Goal: Task Accomplishment & Management: Use online tool/utility

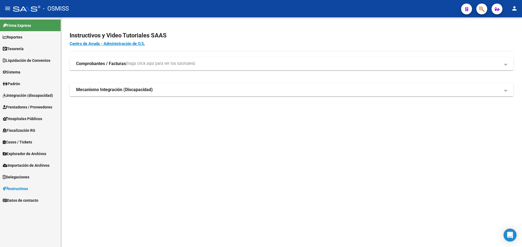
click at [485, 13] on div at bounding box center [479, 8] width 15 height 11
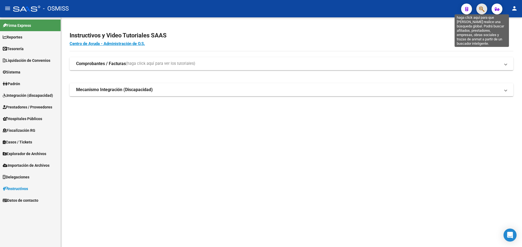
click at [482, 10] on icon "button" at bounding box center [481, 9] width 5 height 6
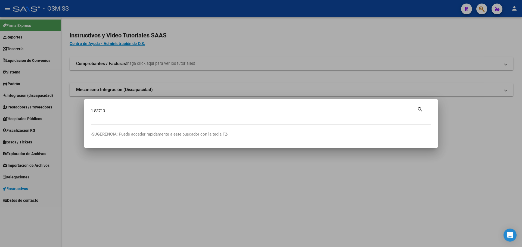
type input "1-83713"
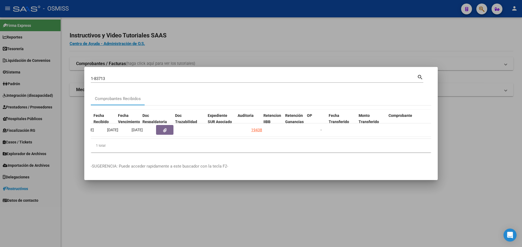
scroll to position [0, 281]
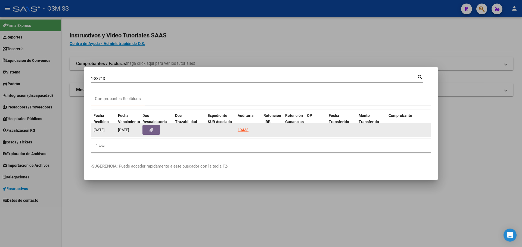
click at [247, 124] on datatable-body-cell "19438" at bounding box center [248, 130] width 26 height 13
click at [246, 130] on div "19438" at bounding box center [242, 130] width 11 height 6
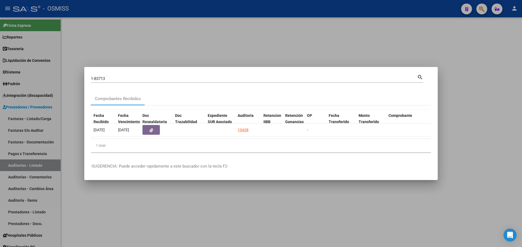
click at [220, 53] on div at bounding box center [261, 123] width 522 height 247
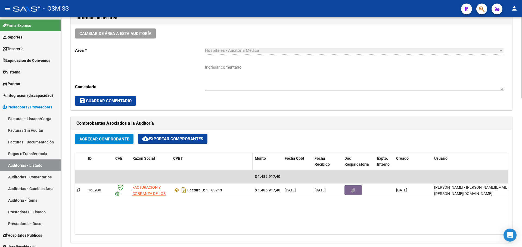
scroll to position [217, 0]
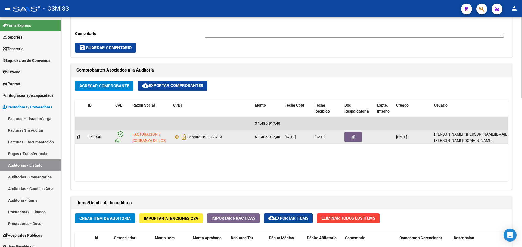
click at [345, 131] on datatable-body-cell at bounding box center [358, 137] width 33 height 13
click at [347, 140] on button "button" at bounding box center [352, 137] width 17 height 10
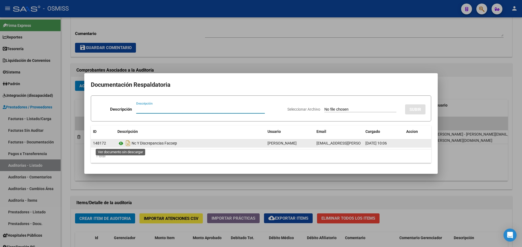
click at [119, 146] on icon at bounding box center [120, 143] width 7 height 7
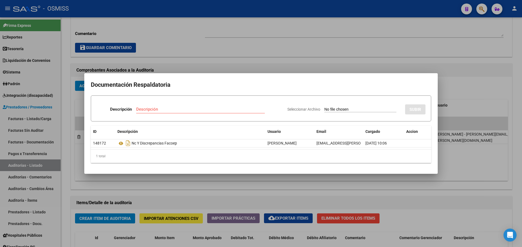
click at [200, 45] on div at bounding box center [261, 123] width 522 height 247
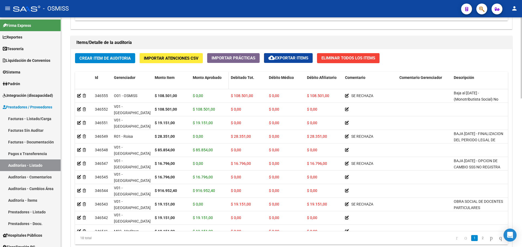
scroll to position [380, 0]
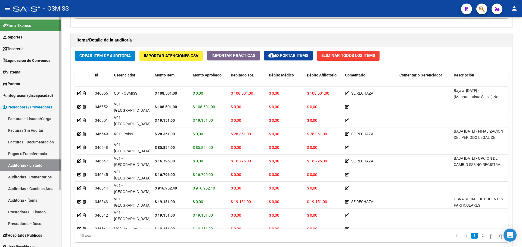
click at [20, 56] on link "Liquidación de Convenios" at bounding box center [30, 61] width 61 height 12
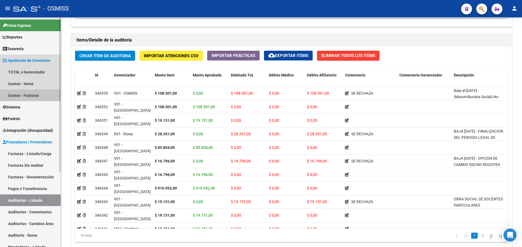
click at [23, 94] on link "Gastos - Facturas" at bounding box center [30, 96] width 61 height 12
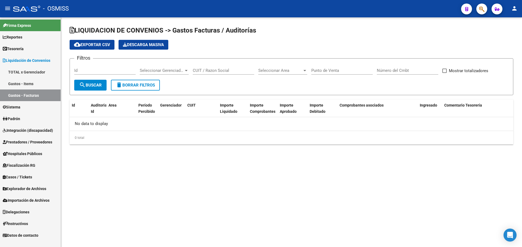
checkbox input "true"
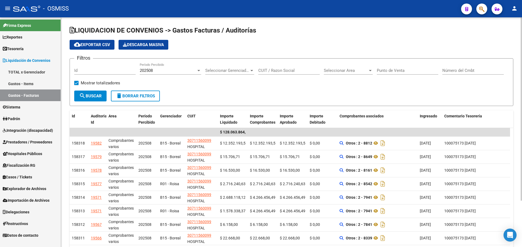
click at [192, 88] on div "Filtros Id 202508 Período Percibido Seleccionar Gerenciador Seleccionar Gerenci…" at bounding box center [291, 77] width 434 height 28
click at [79, 44] on mat-icon "cloud_download" at bounding box center [77, 44] width 7 height 7
click at [29, 51] on link "Tesorería" at bounding box center [30, 49] width 61 height 12
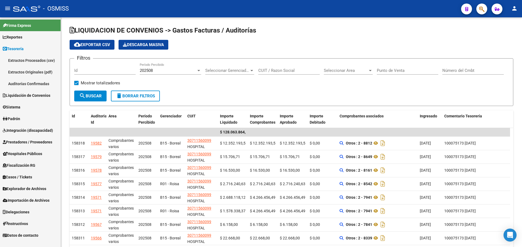
click at [32, 83] on link "Auditorías Confirmadas" at bounding box center [30, 84] width 61 height 12
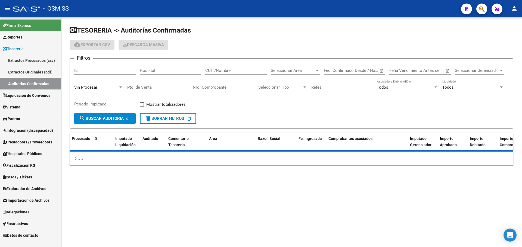
click at [89, 90] on div "Sin Procesar" at bounding box center [98, 86] width 49 height 12
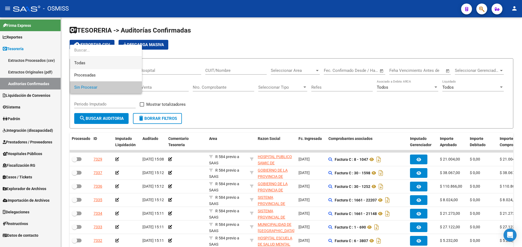
click at [85, 65] on span "Todas" at bounding box center [105, 63] width 63 height 12
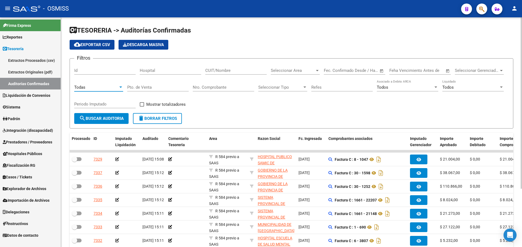
click at [200, 87] on input "Nro. Comprobante" at bounding box center [223, 87] width 61 height 5
type input "23018"
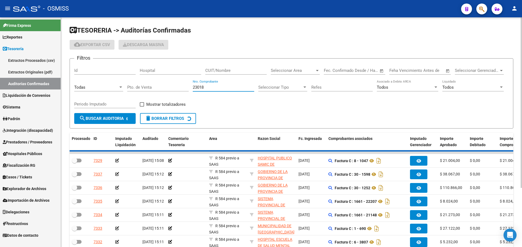
checkbox input "true"
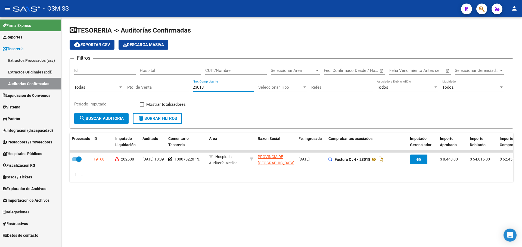
type input "23018"
click at [277, 129] on div "TESORERIA -> Auditorías Confirmadas cloud_download Exportar CSV Descarga Masiva…" at bounding box center [291, 104] width 443 height 156
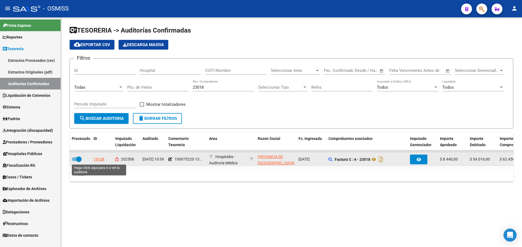
click at [102, 157] on div "19168" at bounding box center [98, 159] width 11 height 6
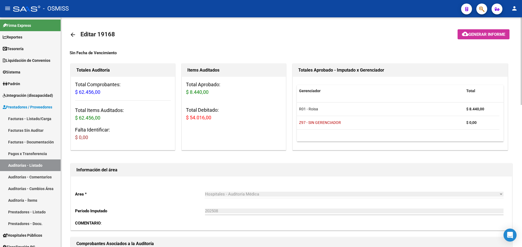
scroll to position [136, 0]
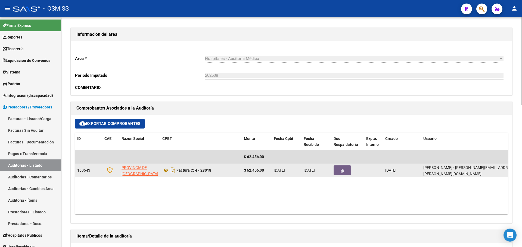
click at [336, 168] on button "button" at bounding box center [341, 171] width 17 height 10
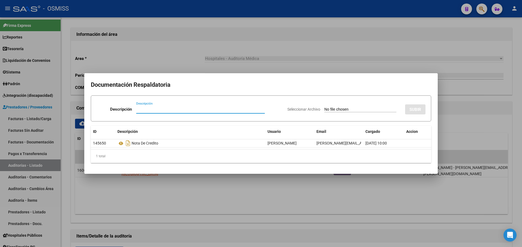
click at [251, 63] on div at bounding box center [261, 123] width 522 height 247
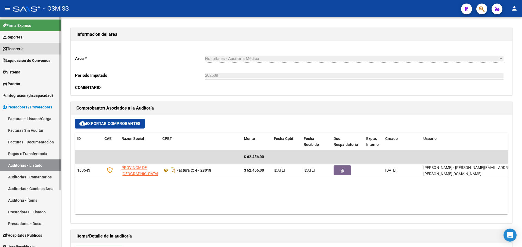
click at [13, 48] on span "Tesorería" at bounding box center [13, 49] width 21 height 6
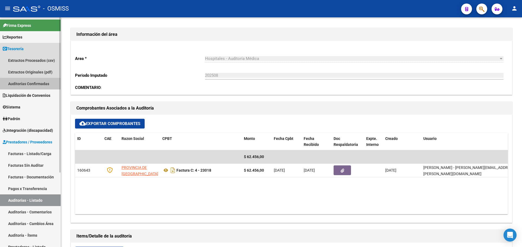
click at [43, 88] on link "Auditorías Confirmadas" at bounding box center [30, 84] width 61 height 12
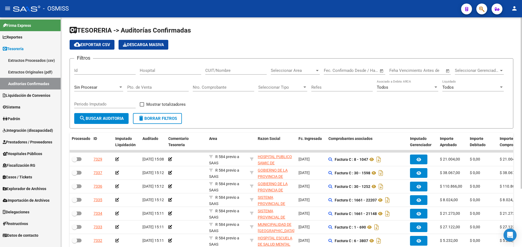
click at [207, 86] on input "Nro. Comprobante" at bounding box center [223, 87] width 61 height 5
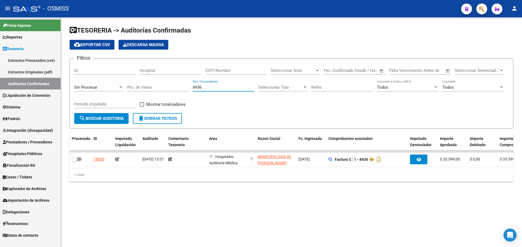
drag, startPoint x: 220, startPoint y: 88, endPoint x: 97, endPoint y: 88, distance: 122.3
click at [97, 88] on div "Filtros Id Hospital CUIT/Nombre Seleccionar Area Seleccionar Area Start date – …" at bounding box center [291, 88] width 434 height 50
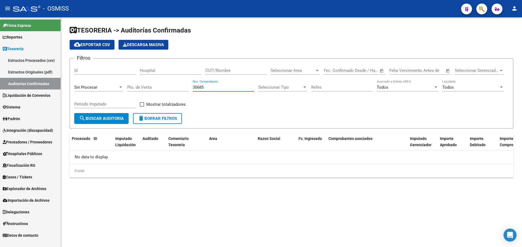
type input "30685"
click at [97, 88] on div "Sin Procesar" at bounding box center [96, 87] width 44 height 5
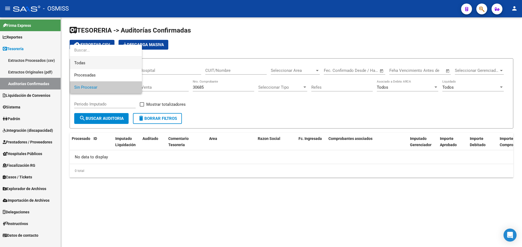
click at [98, 60] on span "Todas" at bounding box center [105, 63] width 63 height 12
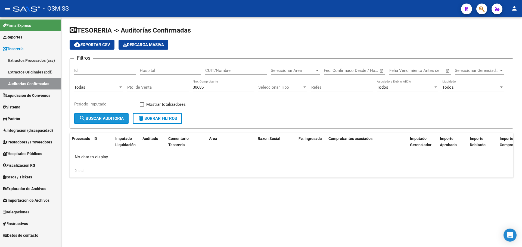
click at [102, 117] on span "search Buscar Auditoria" at bounding box center [101, 118] width 45 height 5
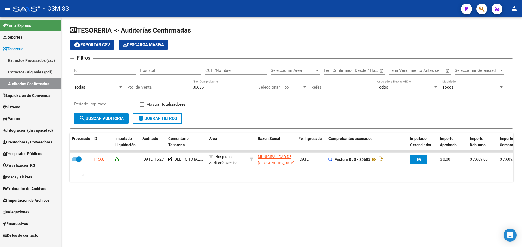
click at [192, 189] on div "TESORERIA -> Auditorías Confirmadas cloud_download Exportar CSV Descarga Masiva…" at bounding box center [291, 108] width 461 height 182
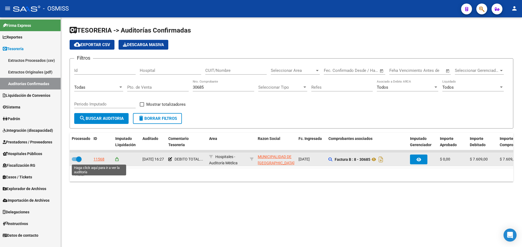
click at [102, 160] on div "11568" at bounding box center [98, 159] width 11 height 6
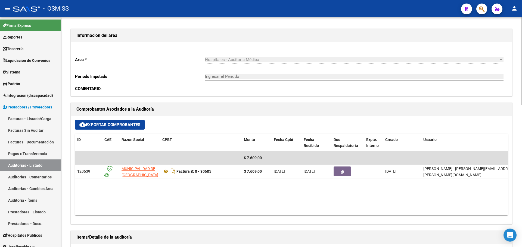
scroll to position [136, 0]
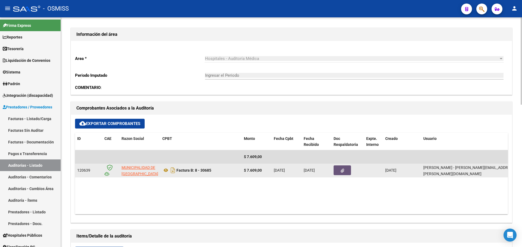
click at [344, 173] on button "button" at bounding box center [341, 171] width 17 height 10
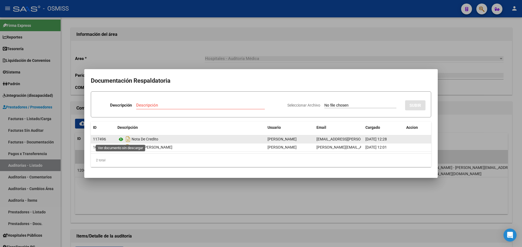
click at [120, 140] on icon at bounding box center [120, 139] width 7 height 7
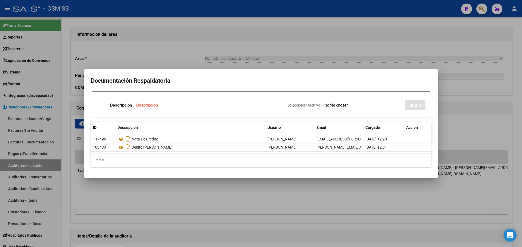
click at [247, 187] on div at bounding box center [261, 123] width 522 height 247
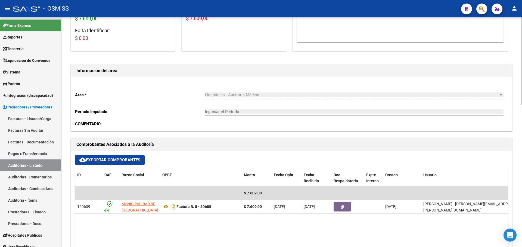
scroll to position [0, 0]
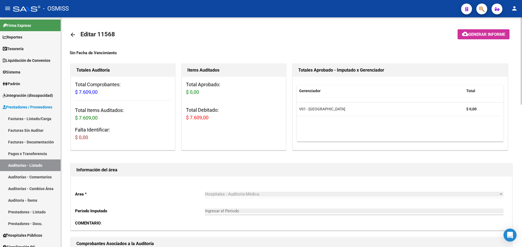
click at [243, 101] on div "Total Aprobado: $ 0,00 Total Debitado: $ 7.609,00" at bounding box center [234, 103] width 104 height 53
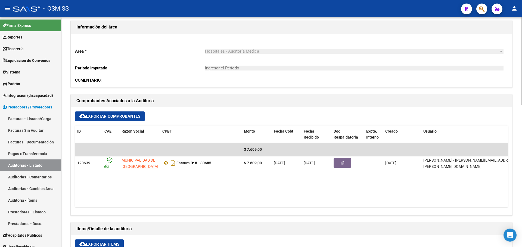
scroll to position [136, 0]
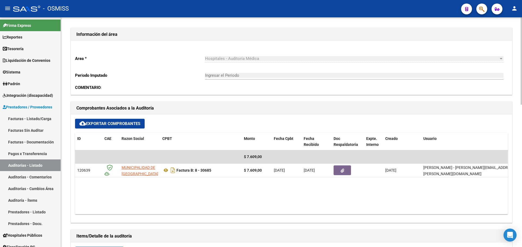
click at [240, 106] on h1 "Comprobantes Asociados a la Auditoría" at bounding box center [291, 108] width 430 height 9
click at [17, 47] on span "Tesorería" at bounding box center [13, 49] width 21 height 6
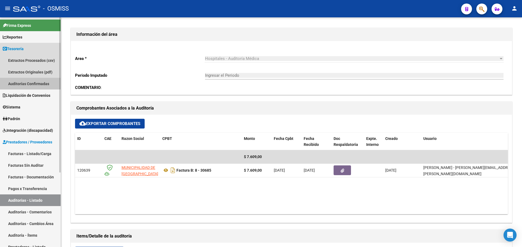
drag, startPoint x: 29, startPoint y: 85, endPoint x: 36, endPoint y: 86, distance: 6.9
click at [29, 85] on link "Auditorías Confirmadas" at bounding box center [30, 84] width 61 height 12
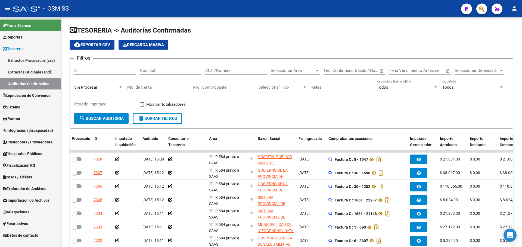
click at [45, 180] on link "Casos / Tickets" at bounding box center [30, 177] width 61 height 12
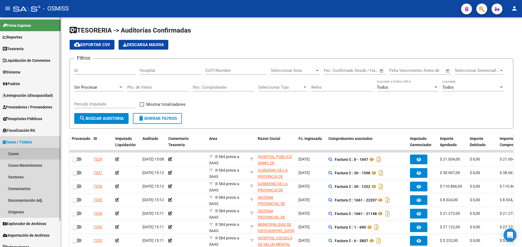
click at [32, 153] on link "Casos" at bounding box center [30, 154] width 61 height 12
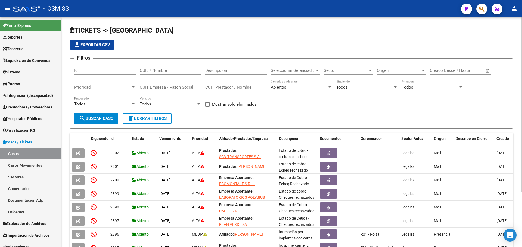
click at [353, 89] on div "Todos" at bounding box center [364, 87] width 57 height 5
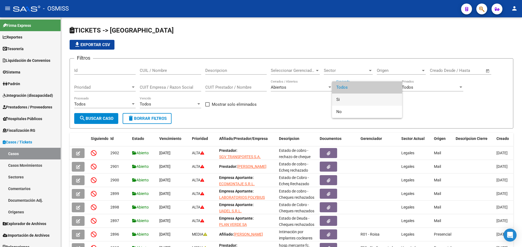
click at [348, 98] on span "Si" at bounding box center [366, 100] width 61 height 12
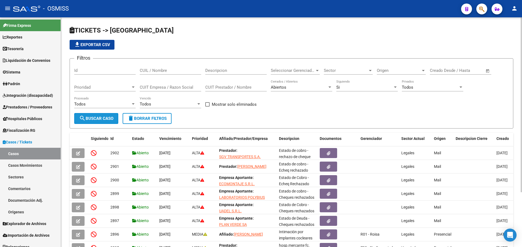
click at [96, 115] on button "search Buscar Caso" at bounding box center [96, 118] width 44 height 11
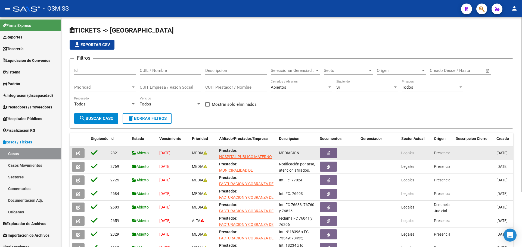
click at [76, 158] on datatable-body-cell at bounding box center [79, 153] width 19 height 13
click at [75, 151] on button "button" at bounding box center [78, 154] width 13 height 10
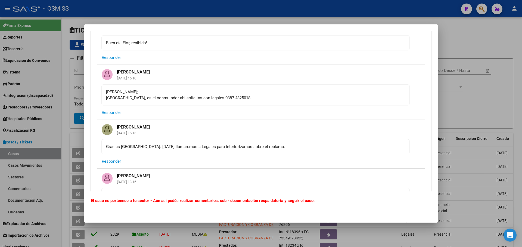
scroll to position [244, 0]
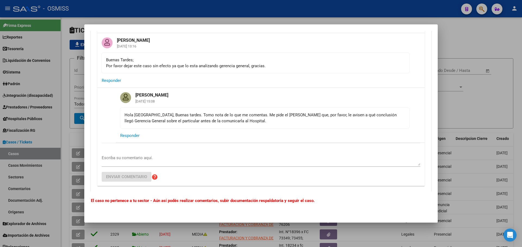
click at [186, 163] on textarea "Escriba su comentario aquí." at bounding box center [261, 160] width 318 height 11
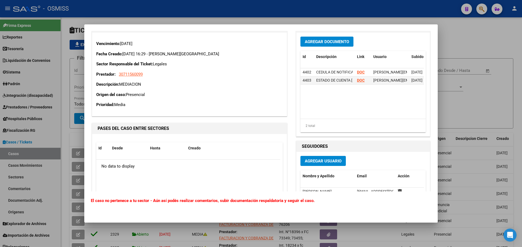
scroll to position [380, 0]
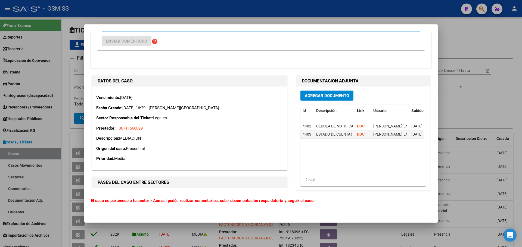
click at [325, 96] on span "Agregar Documento" at bounding box center [327, 95] width 44 height 5
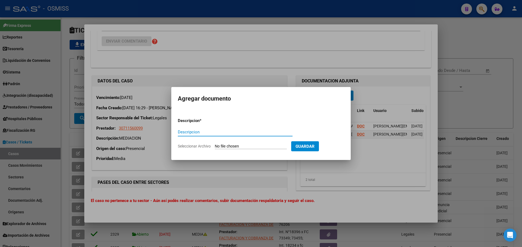
paste input "100075173 MATERNO INFANTIL"
type input "100075173 MATERNO INFANTIL"
click at [238, 147] on input "Seleccionar Archivo" at bounding box center [251, 146] width 72 height 5
click at [286, 126] on form "Descripcion * 100075173 MATERNO INFANTIL Descripcion Seleccionar Archivo Guardar" at bounding box center [261, 134] width 166 height 40
type input "C:\fakepath\100075173 MATERNO INFANTIL.pdf"
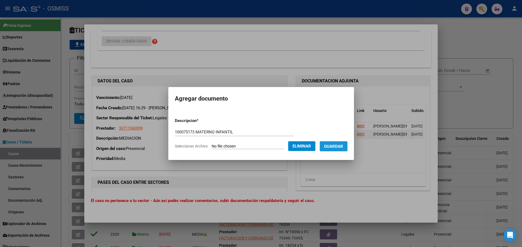
click at [334, 147] on span "Guardar" at bounding box center [333, 146] width 19 height 5
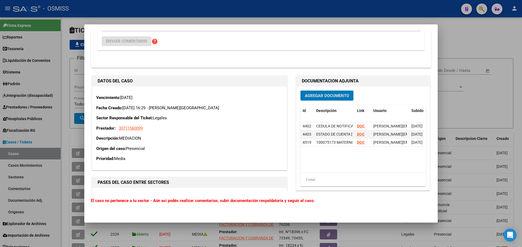
click at [305, 95] on span "Agregar Documento" at bounding box center [327, 95] width 44 height 5
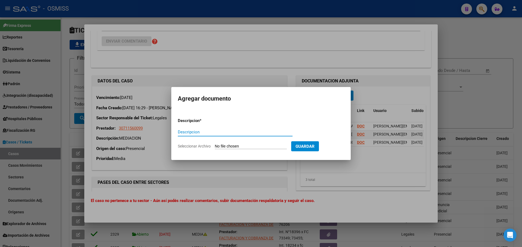
paste input "100075173 MATERNO INFANTIL TRANSF"
type input "100075173 MATERNO INFANTIL TRANSF"
click at [227, 144] on input "Seleccionar Archivo" at bounding box center [251, 146] width 72 height 5
click at [251, 142] on form "Descripcion * 100075173 MATERNO INFANTIL TRANSF Descripcion Seleccionar Archivo…" at bounding box center [261, 134] width 166 height 40
click at [252, 147] on input "Seleccionar Archivo" at bounding box center [251, 146] width 72 height 5
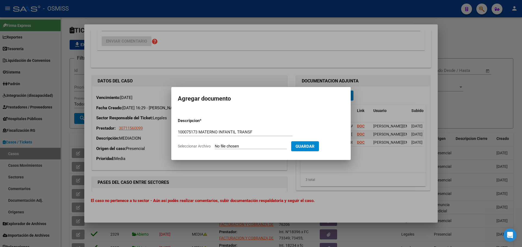
type input "C:\fakepath\100075173 MATERNO INFANTIL TRANSF.pdf"
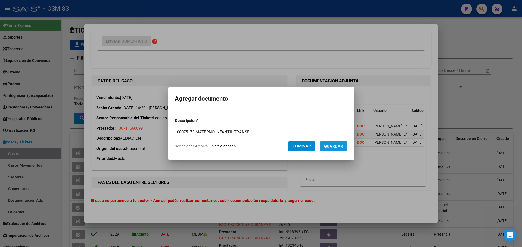
click at [333, 147] on span "Guardar" at bounding box center [333, 146] width 19 height 5
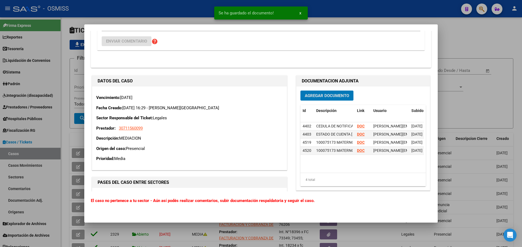
click at [316, 98] on span "Agregar Documento" at bounding box center [327, 95] width 44 height 5
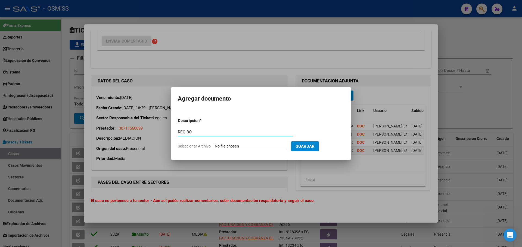
type input "RECIBO"
click at [247, 147] on input "Seleccionar Archivo" at bounding box center [251, 146] width 72 height 5
type input "C:\fakepath\FC. VARIAS HOSPITAL MATERNO INFANTIL R 1902.pdf"
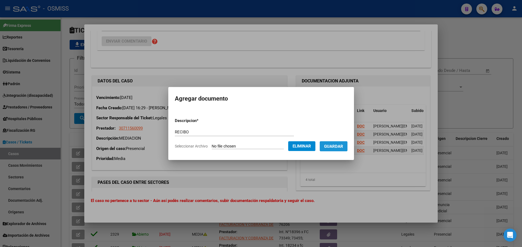
click at [335, 149] on span "Guardar" at bounding box center [333, 146] width 19 height 5
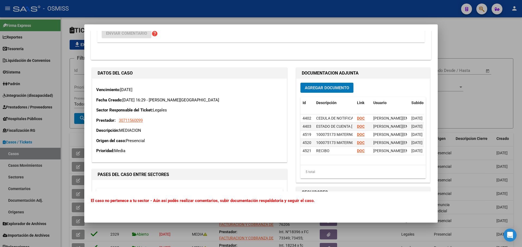
scroll to position [326, 0]
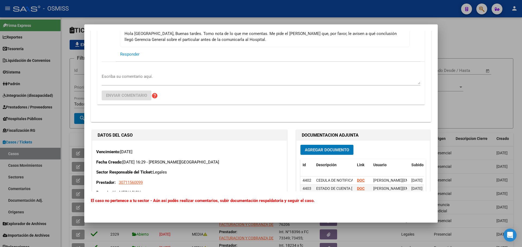
click at [116, 78] on textarea "Escriba su comentario aquí." at bounding box center [261, 79] width 318 height 11
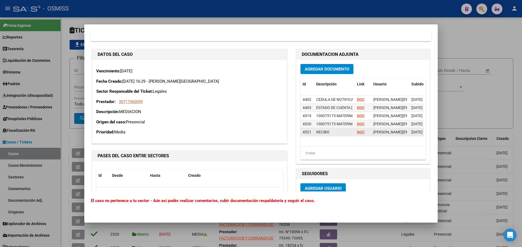
scroll to position [407, 0]
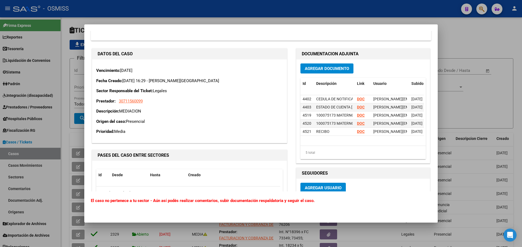
type textarea "Buen Día [PERSON_NAME]/[PERSON_NAME]; A"
click at [324, 69] on span "Agregar Documento" at bounding box center [327, 68] width 44 height 5
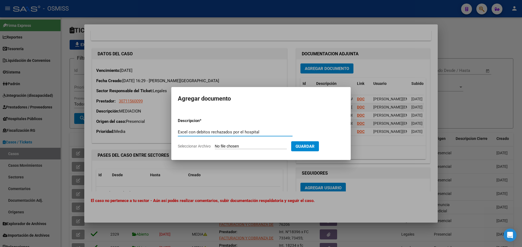
type input "Excel con debitos rechazados por el hospital"
click at [242, 148] on input "Seleccionar Archivo" at bounding box center [251, 146] width 72 height 5
type input "C:\fakepath\FC. GRAL.xlsx"
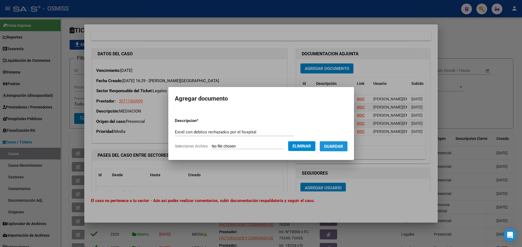
click at [335, 148] on span "Guardar" at bounding box center [333, 146] width 19 height 5
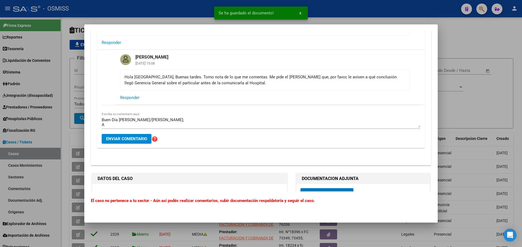
scroll to position [272, 0]
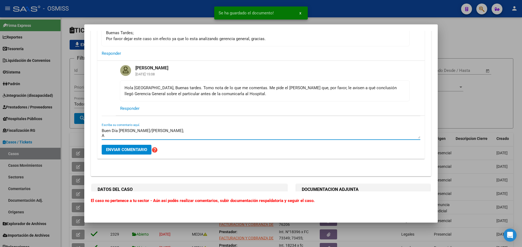
click at [121, 136] on textarea "Buen Día [PERSON_NAME]/[PERSON_NAME]; A" at bounding box center [261, 133] width 318 height 11
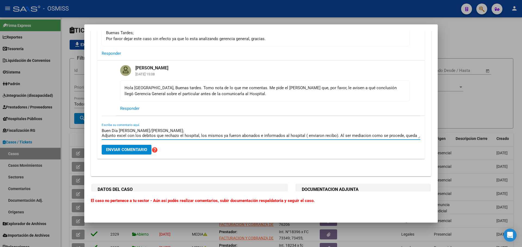
scroll to position [5, 0]
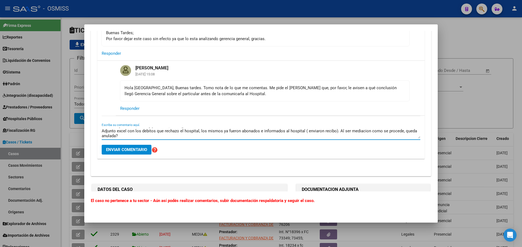
click at [146, 134] on textarea "Buen Día [PERSON_NAME]/[PERSON_NAME]; Adjunto excel con los debitos que rechazo…" at bounding box center [261, 133] width 318 height 11
click at [363, 131] on textarea "Buen Día [PERSON_NAME]/[PERSON_NAME]; Adjunto excel con los debitos que rechazo…" at bounding box center [261, 133] width 318 height 11
click at [156, 134] on textarea "Buen Día [PERSON_NAME]/[PERSON_NAME]; Adjunto excel con los debitos que rechazo…" at bounding box center [261, 133] width 318 height 11
drag, startPoint x: 134, startPoint y: 136, endPoint x: 181, endPoint y: 138, distance: 47.0
click at [181, 138] on textarea "Buen Día [PERSON_NAME]/[PERSON_NAME]; Adjunto excel con los debitos que rechazo…" at bounding box center [261, 133] width 318 height 11
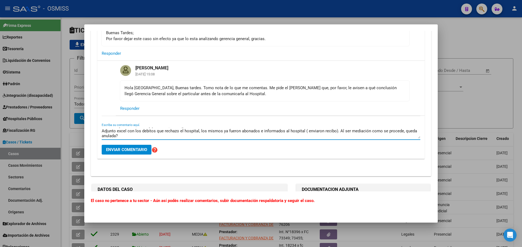
type textarea "Buen Día [PERSON_NAME]/[PERSON_NAME]; Adjunto excel con los debitos que rechazo…"
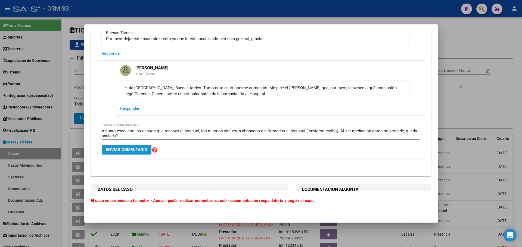
click at [131, 152] on span "Enviar comentario" at bounding box center [126, 150] width 41 height 5
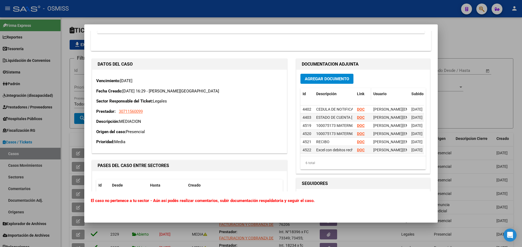
scroll to position [456, 0]
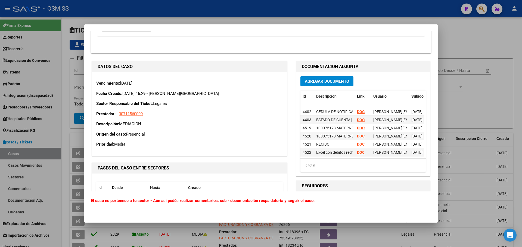
click at [212, 104] on p "Sector Responsable del Ticket: Legales" at bounding box center [189, 104] width 186 height 6
click at [475, 88] on div at bounding box center [261, 123] width 522 height 247
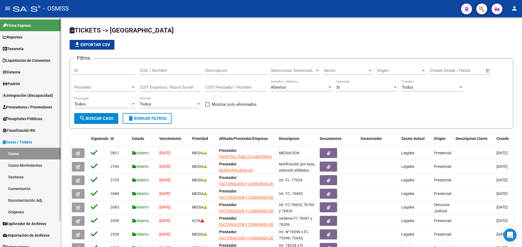
click at [27, 51] on link "Tesorería" at bounding box center [30, 49] width 61 height 12
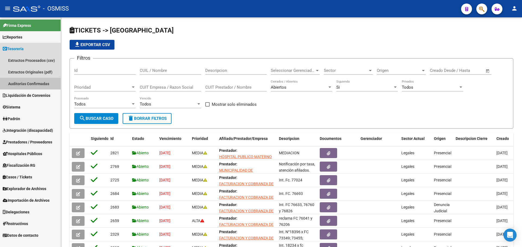
click at [27, 83] on link "Auditorías Confirmadas" at bounding box center [30, 84] width 61 height 12
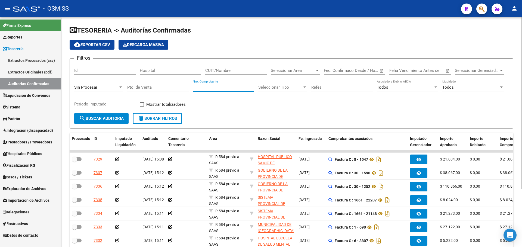
click at [200, 88] on input "Nro. Comprobante" at bounding box center [223, 87] width 61 height 5
type input "8339"
click at [98, 85] on div "Sin Procesar" at bounding box center [96, 87] width 44 height 5
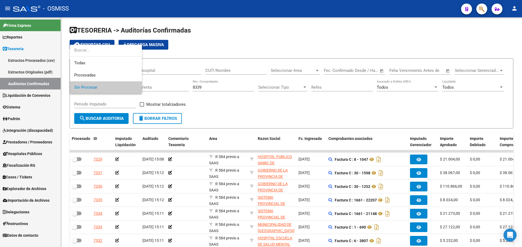
click at [87, 57] on div at bounding box center [106, 51] width 72 height 12
click at [86, 65] on span "Todas" at bounding box center [105, 63] width 63 height 12
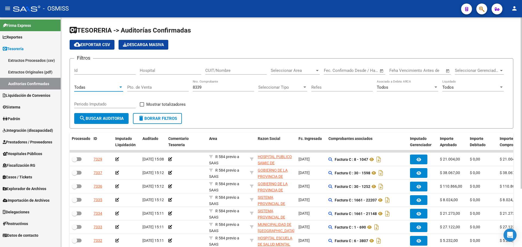
click at [105, 122] on button "search Buscar Auditoria" at bounding box center [101, 118] width 54 height 11
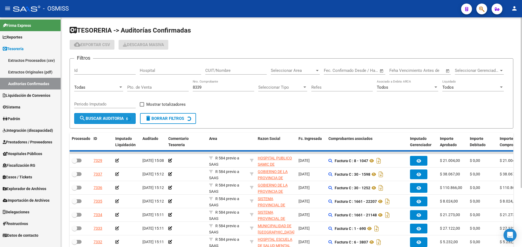
checkbox input "true"
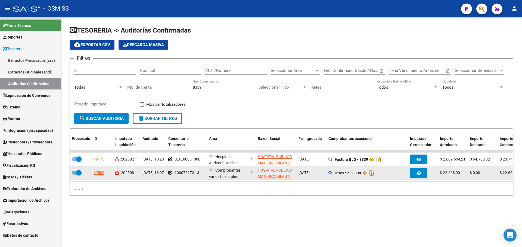
click at [102, 171] on div "19566" at bounding box center [98, 173] width 11 height 6
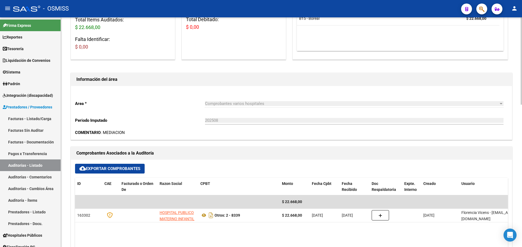
scroll to position [136, 0]
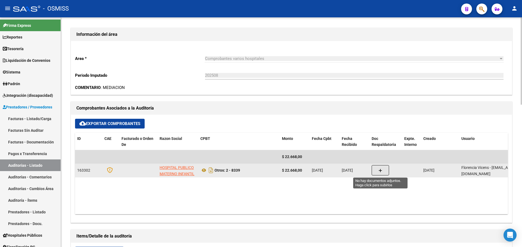
click at [384, 172] on button "button" at bounding box center [379, 170] width 17 height 10
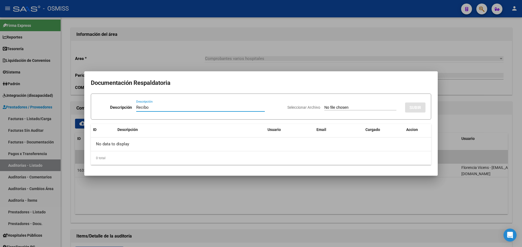
type input "Recibo"
click at [337, 110] on input "Seleccionar Archivo" at bounding box center [360, 107] width 72 height 5
type input "C:\fakepath\FC. VARIAS HOSPITAL MATERNO INFANTIL R 1902.pdf"
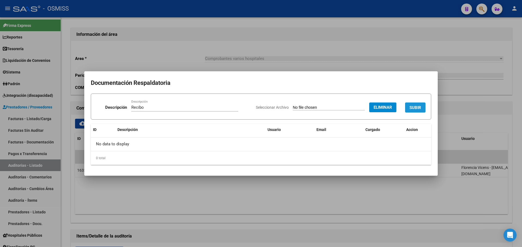
click at [410, 105] on button "SUBIR" at bounding box center [415, 108] width 20 height 10
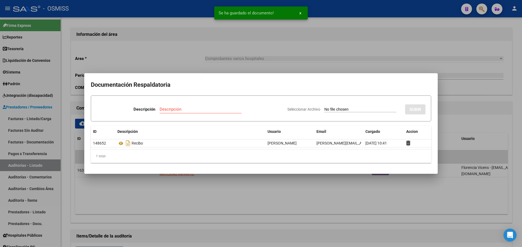
click at [158, 46] on div at bounding box center [261, 123] width 522 height 247
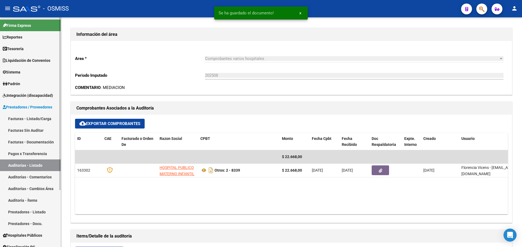
click at [39, 51] on link "Tesorería" at bounding box center [30, 49] width 61 height 12
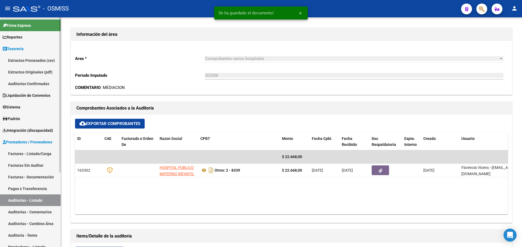
click at [37, 82] on link "Auditorías Confirmadas" at bounding box center [30, 84] width 61 height 12
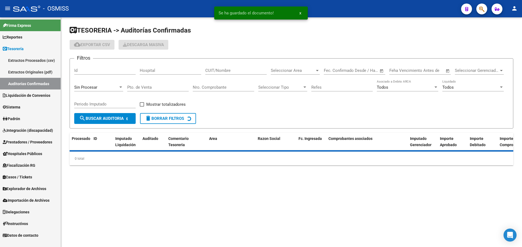
click at [98, 84] on div "Sin Procesar" at bounding box center [98, 86] width 49 height 12
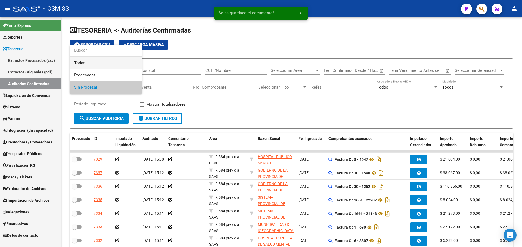
click at [98, 65] on span "Todas" at bounding box center [105, 63] width 63 height 12
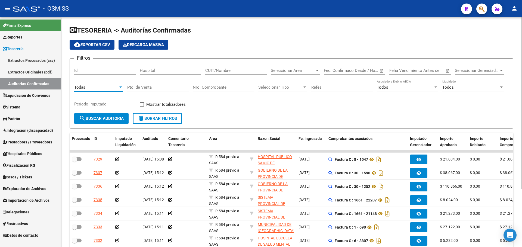
click at [209, 85] on input "Nro. Comprobante" at bounding box center [223, 87] width 61 height 5
type input "8161"
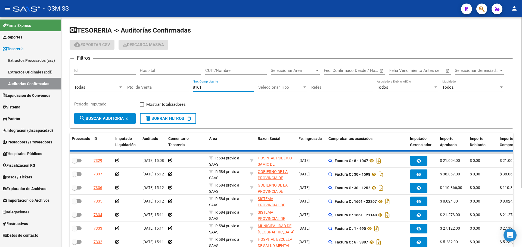
checkbox input "true"
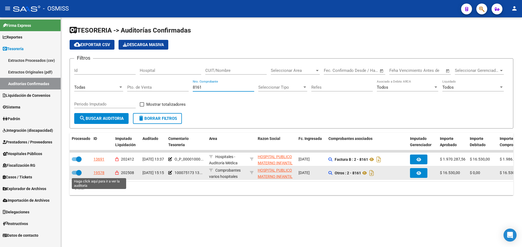
type input "8161"
click at [100, 173] on div "19578" at bounding box center [98, 173] width 11 height 6
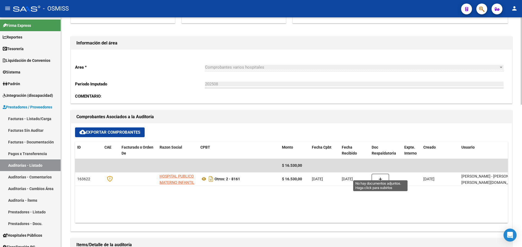
scroll to position [136, 0]
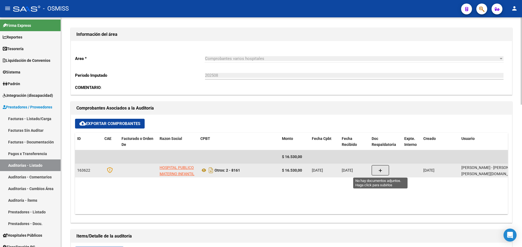
click at [378, 171] on button "button" at bounding box center [379, 170] width 17 height 10
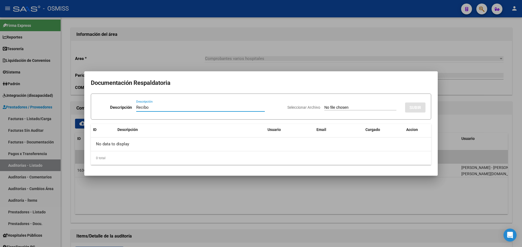
type input "Recibo"
click at [333, 108] on input "Seleccionar Archivo" at bounding box center [360, 107] width 72 height 5
type input "C:\fakepath\FC. VARIAS HOSPITAL MATERNO INFANTIL R 1902.pdf"
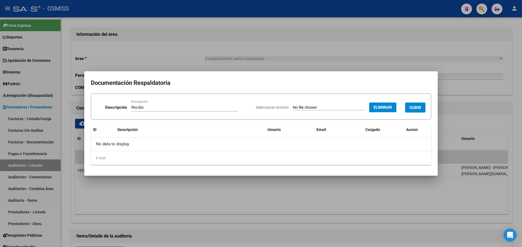
click at [418, 104] on button "SUBIR" at bounding box center [415, 108] width 20 height 10
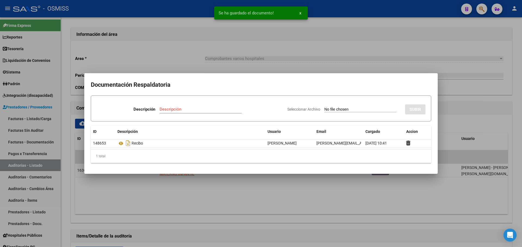
click at [235, 63] on div at bounding box center [261, 123] width 522 height 247
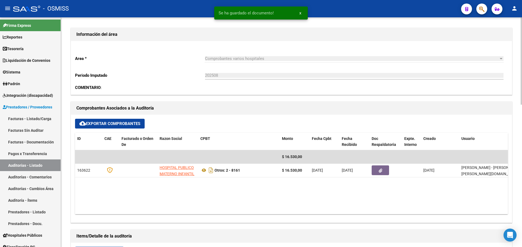
click at [189, 92] on div "Area * Comprobantes varios hospitales Seleccionar area Periodo Imputado 202508 …" at bounding box center [291, 68] width 441 height 54
click at [40, 48] on link "Tesorería" at bounding box center [30, 49] width 61 height 12
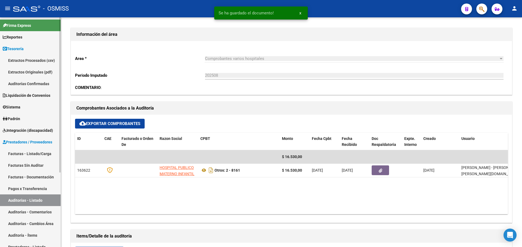
click at [40, 83] on link "Auditorías Confirmadas" at bounding box center [30, 84] width 61 height 12
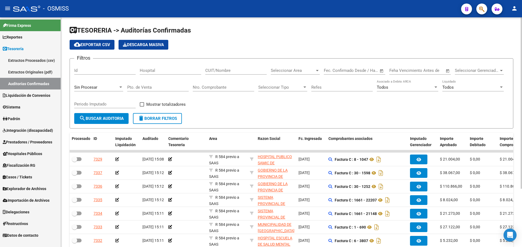
click at [103, 90] on div "Sin Procesar" at bounding box center [98, 86] width 49 height 12
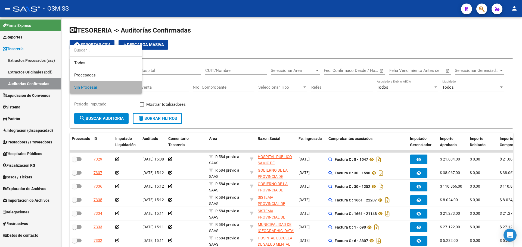
click at [102, 85] on span "Sin Procesar" at bounding box center [105, 87] width 63 height 12
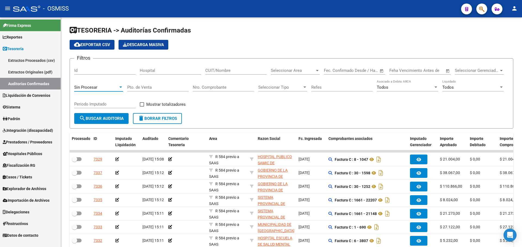
click at [102, 85] on div "Sin Procesar" at bounding box center [96, 87] width 44 height 5
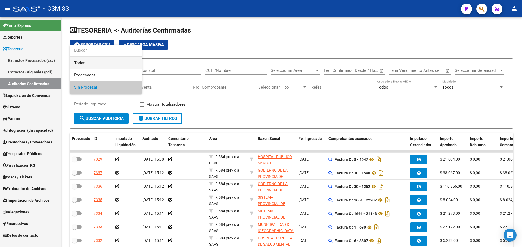
click at [93, 65] on span "Todas" at bounding box center [105, 63] width 63 height 12
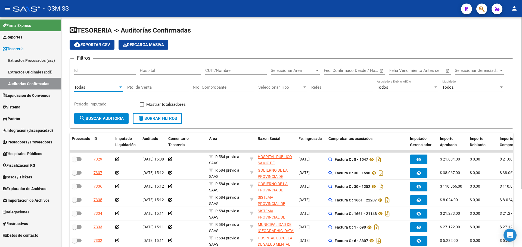
click at [211, 88] on input "Nro. Comprobante" at bounding box center [223, 87] width 61 height 5
type input "8649"
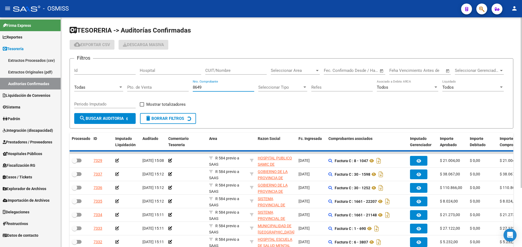
checkbox input "true"
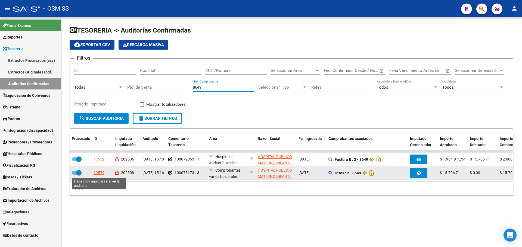
type input "8649"
click at [100, 173] on div "19579" at bounding box center [98, 173] width 11 height 6
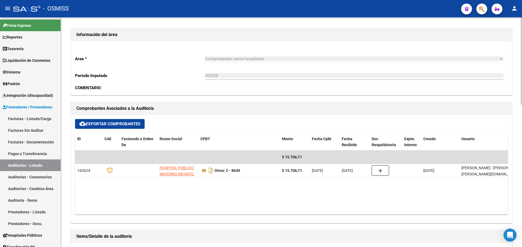
scroll to position [190, 0]
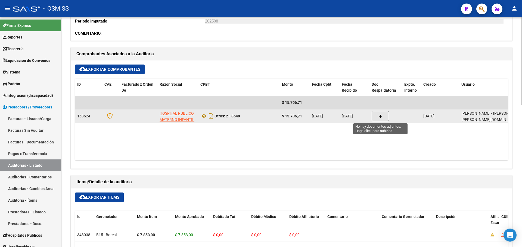
click at [379, 116] on icon "button" at bounding box center [380, 117] width 4 height 4
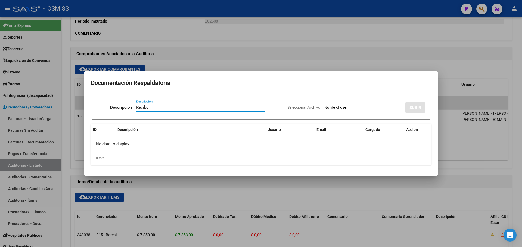
type input "Recibo"
click at [348, 108] on input "Seleccionar Archivo" at bounding box center [360, 107] width 72 height 5
type input "C:\fakepath\FC. VARIAS HOSPITAL MATERNO INFANTIL R 1902.pdf"
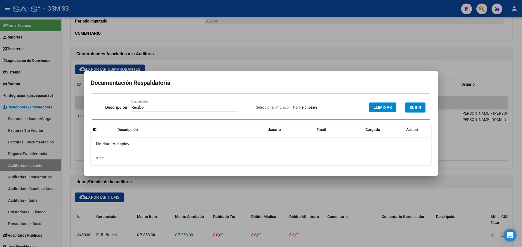
click at [412, 104] on button "SUBIR" at bounding box center [415, 108] width 20 height 10
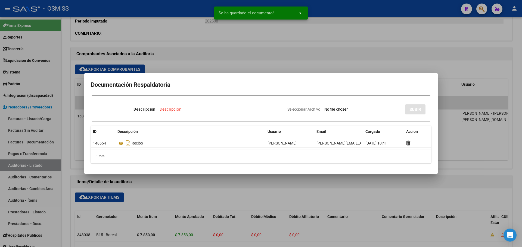
click at [331, 187] on div at bounding box center [261, 123] width 522 height 247
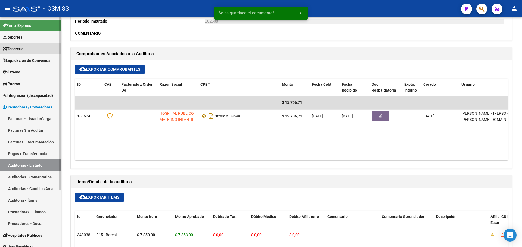
click at [27, 48] on link "Tesorería" at bounding box center [30, 49] width 61 height 12
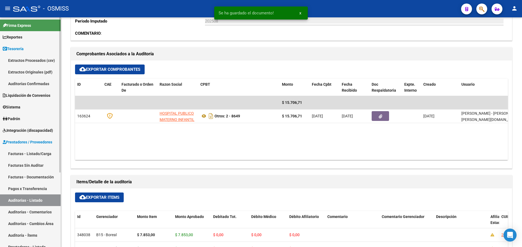
click at [36, 84] on link "Auditorías Confirmadas" at bounding box center [30, 84] width 61 height 12
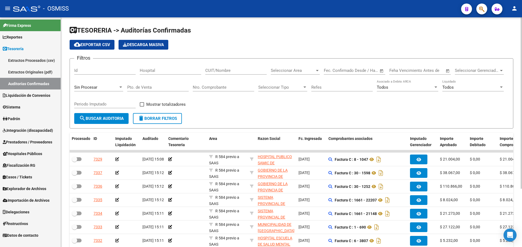
click at [104, 87] on div "Sin Procesar" at bounding box center [96, 87] width 44 height 5
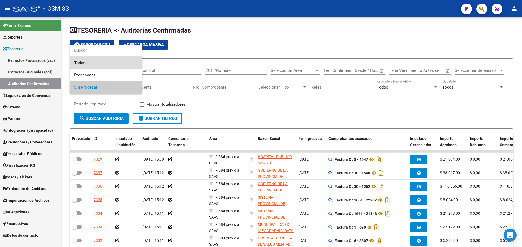
click at [89, 61] on span "Todas" at bounding box center [105, 63] width 63 height 12
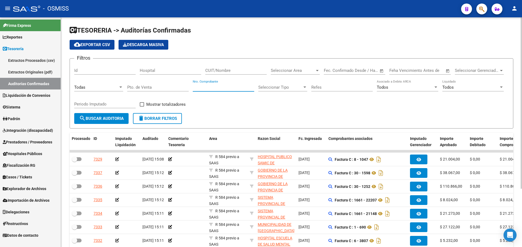
click at [216, 87] on input "Nro. Comprobante" at bounding box center [223, 87] width 61 height 5
type input "8812"
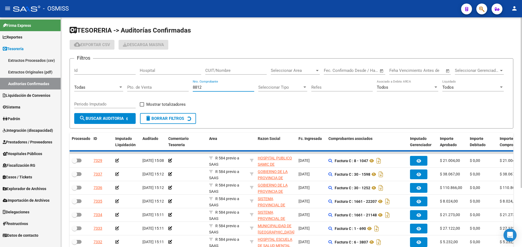
checkbox input "true"
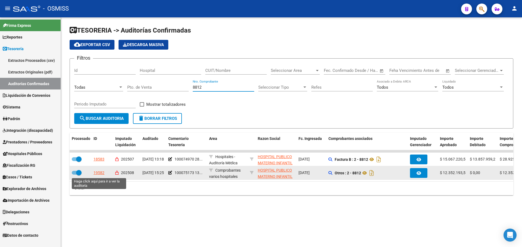
type input "8812"
click at [97, 172] on div "19582" at bounding box center [98, 173] width 11 height 6
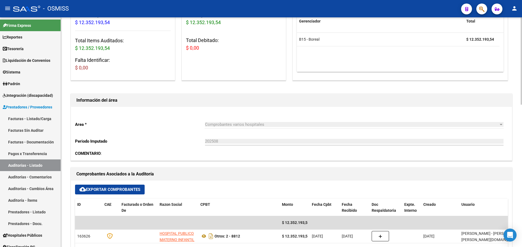
scroll to position [109, 0]
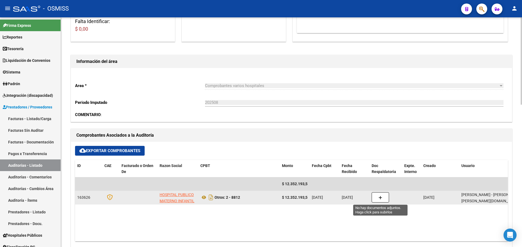
click at [375, 198] on button "button" at bounding box center [379, 198] width 17 height 10
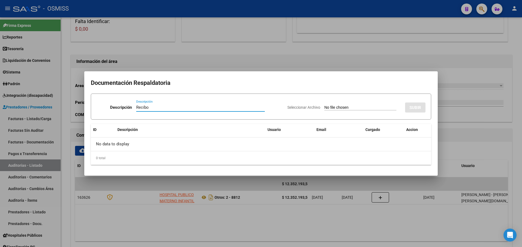
type input "Recibo"
click at [325, 98] on form "Descripción Recibo Descripción Seleccionar Archivo SUBIR" at bounding box center [261, 107] width 340 height 26
click at [328, 105] on div "Seleccionar Archivo SUBIR" at bounding box center [356, 106] width 138 height 17
click at [330, 107] on input "Seleccionar Archivo" at bounding box center [360, 107] width 72 height 5
type input "C:\fakepath\FC. VARIAS HOSPITAL MATERNO INFANTIL R 1902.pdf"
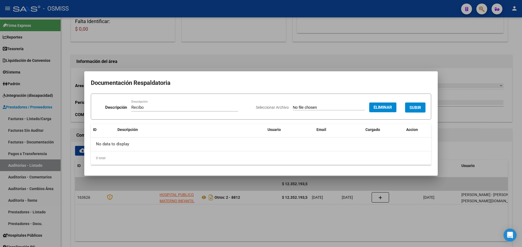
click at [413, 105] on button "SUBIR" at bounding box center [415, 108] width 20 height 10
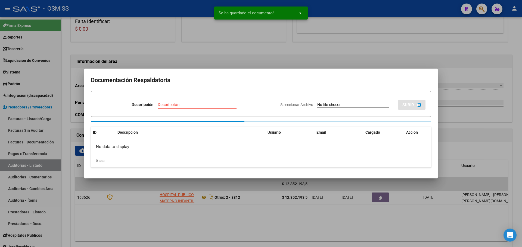
drag, startPoint x: 231, startPoint y: 59, endPoint x: 244, endPoint y: 70, distance: 16.8
click at [235, 62] on div at bounding box center [261, 123] width 522 height 247
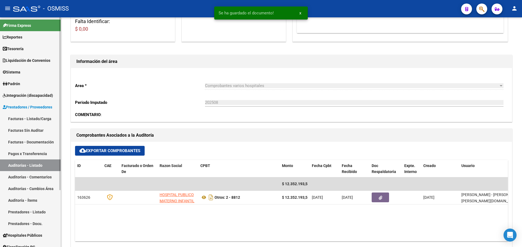
click at [37, 52] on link "Tesorería" at bounding box center [30, 49] width 61 height 12
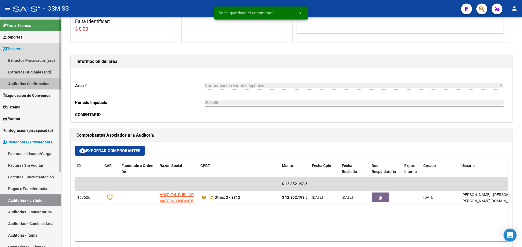
click at [31, 82] on link "Auditorías Confirmadas" at bounding box center [30, 84] width 61 height 12
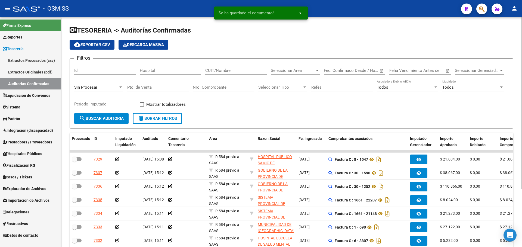
click at [88, 86] on span "Sin Procesar" at bounding box center [85, 87] width 23 height 5
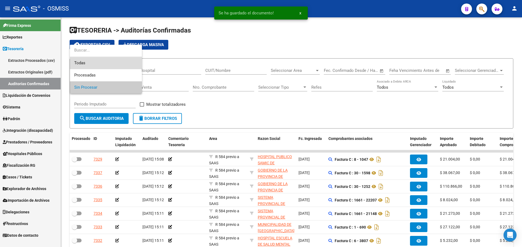
click at [83, 65] on span "Todas" at bounding box center [105, 63] width 63 height 12
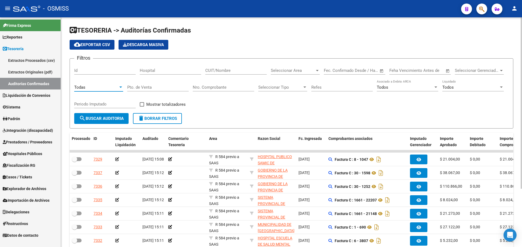
click at [206, 88] on input "Nro. Comprobante" at bounding box center [223, 87] width 61 height 5
type input "7841"
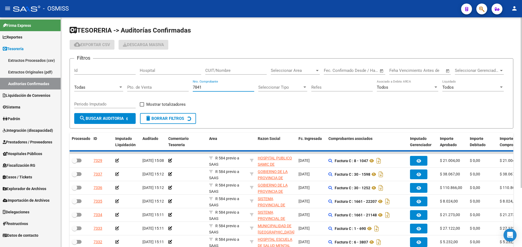
checkbox input "true"
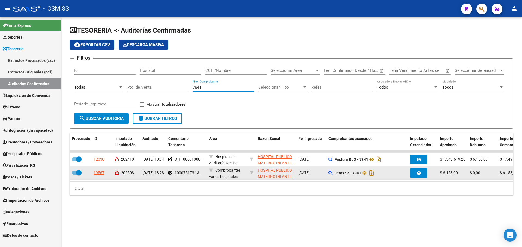
type input "7841"
click at [99, 174] on div "19567" at bounding box center [98, 173] width 11 height 6
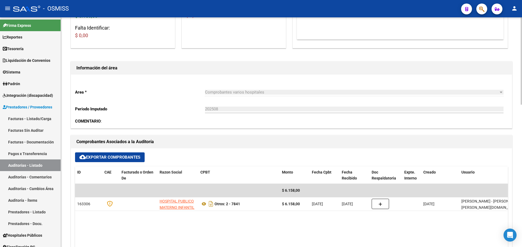
scroll to position [163, 0]
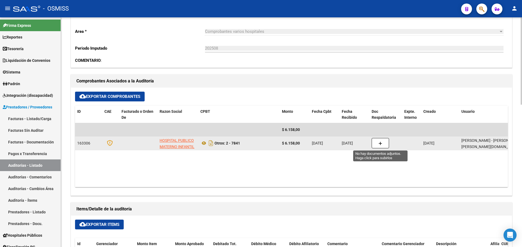
click at [381, 143] on icon "button" at bounding box center [380, 144] width 4 height 4
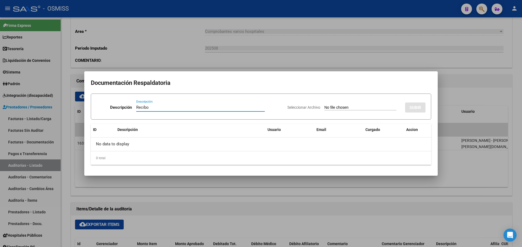
type input "Recibo"
click at [355, 107] on input "Seleccionar Archivo" at bounding box center [360, 107] width 72 height 5
type input "C:\fakepath\FC. VARIAS HOSPITAL MATERNO INFANTIL R 1902.pdf"
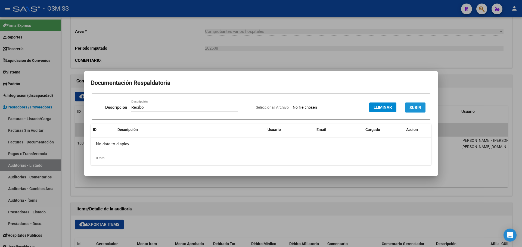
click at [416, 109] on span "SUBIR" at bounding box center [415, 107] width 12 height 5
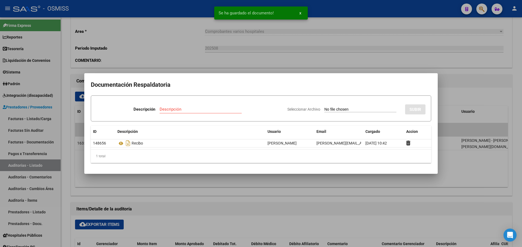
click at [198, 66] on div at bounding box center [261, 123] width 522 height 247
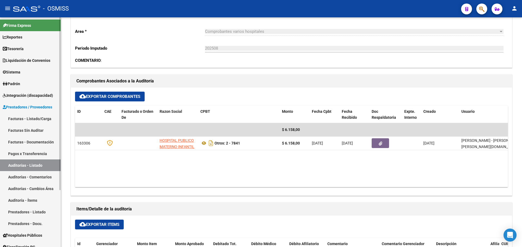
click at [23, 47] on span "Tesorería" at bounding box center [13, 49] width 21 height 6
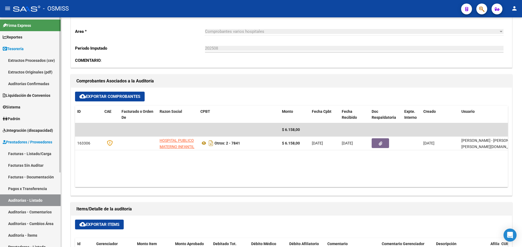
click at [26, 84] on link "Auditorías Confirmadas" at bounding box center [30, 84] width 61 height 12
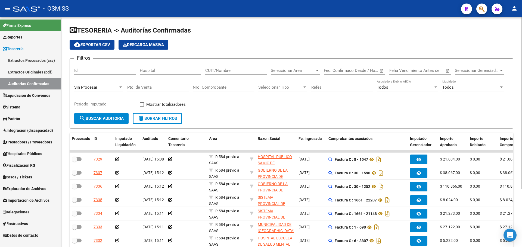
click at [95, 91] on div "Sin Procesar" at bounding box center [98, 86] width 49 height 12
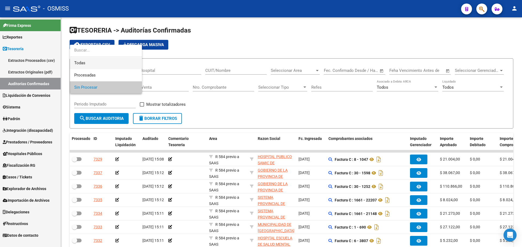
click at [85, 59] on span "Todas" at bounding box center [105, 63] width 63 height 12
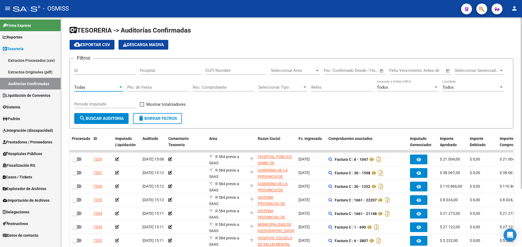
click at [239, 83] on div "Nro. Comprobante" at bounding box center [223, 86] width 61 height 12
type input "7941"
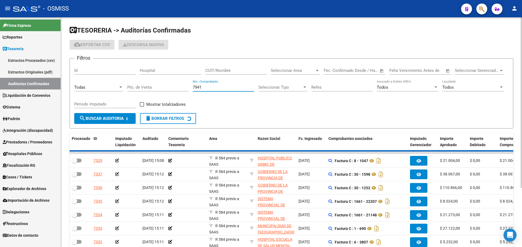
checkbox input "true"
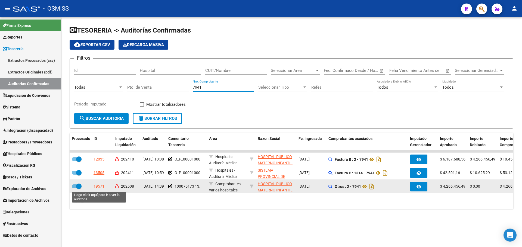
type input "7941"
click at [100, 189] on div "19571" at bounding box center [98, 187] width 11 height 6
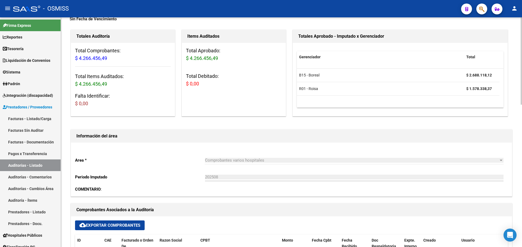
scroll to position [109, 0]
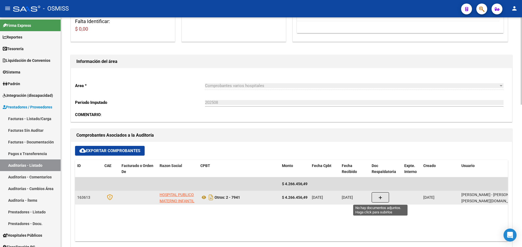
click at [385, 194] on button "button" at bounding box center [379, 198] width 17 height 10
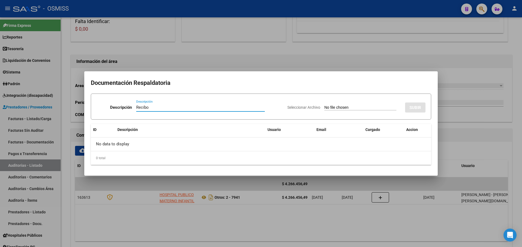
type input "Recibo"
click at [325, 105] on div "Seleccionar Archivo SUBIR" at bounding box center [356, 106] width 138 height 17
click at [325, 106] on input "Seleccionar Archivo" at bounding box center [360, 107] width 72 height 5
type input "C:\fakepath\FC. VARIAS HOSPITAL MATERNO INFANTIL R 1902.pdf"
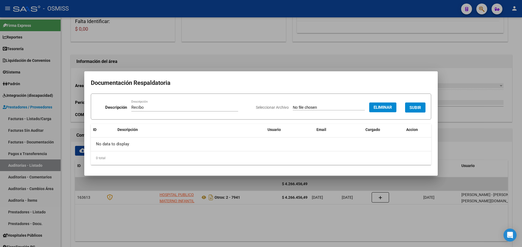
click at [418, 105] on span "SUBIR" at bounding box center [415, 107] width 12 height 5
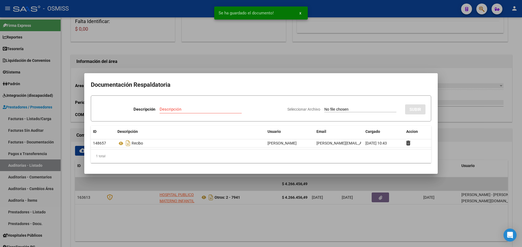
click at [183, 68] on div at bounding box center [261, 123] width 522 height 247
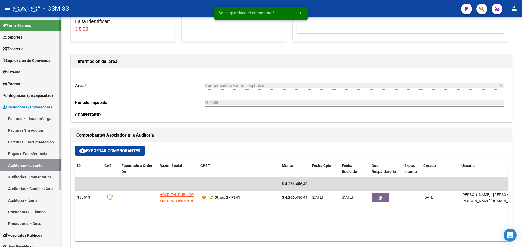
click at [14, 44] on link "Tesorería" at bounding box center [30, 49] width 61 height 12
click at [17, 50] on span "Tesorería" at bounding box center [13, 49] width 21 height 6
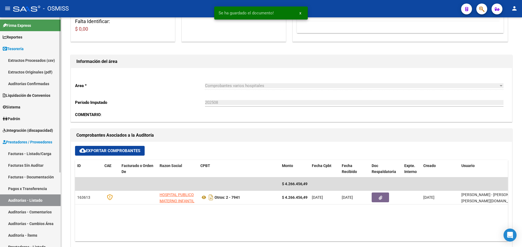
click at [26, 81] on link "Auditorías Confirmadas" at bounding box center [30, 84] width 61 height 12
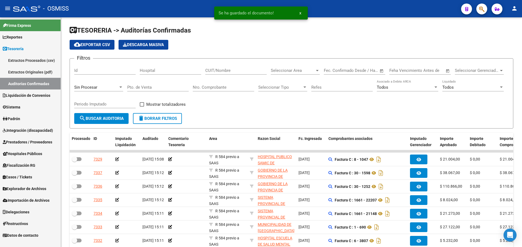
click at [112, 89] on div "Sin Procesar" at bounding box center [96, 87] width 44 height 5
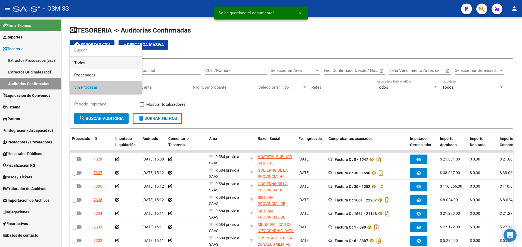
click at [93, 65] on span "Todas" at bounding box center [105, 63] width 63 height 12
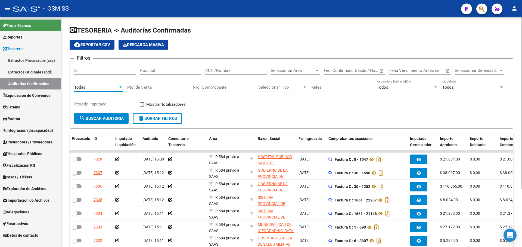
click at [215, 87] on input "Nro. Comprobante" at bounding box center [223, 87] width 61 height 5
type input "8542"
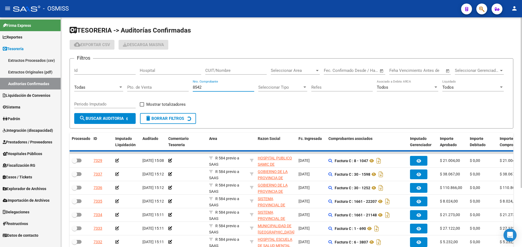
checkbox input "true"
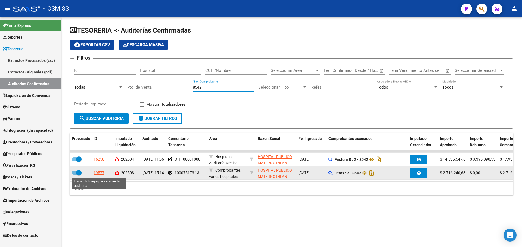
type input "8542"
click at [102, 174] on div "19577" at bounding box center [98, 173] width 11 height 6
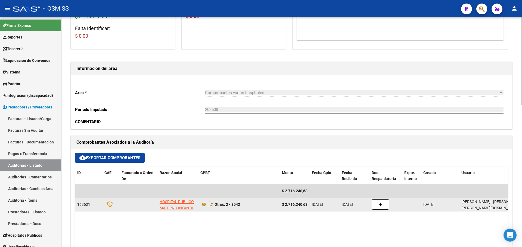
scroll to position [136, 0]
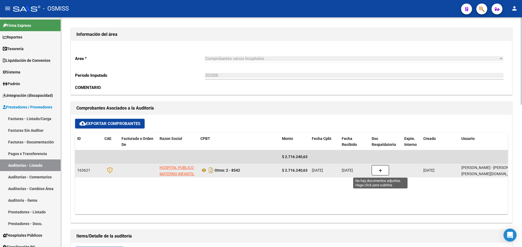
click at [380, 169] on icon "button" at bounding box center [380, 171] width 4 height 4
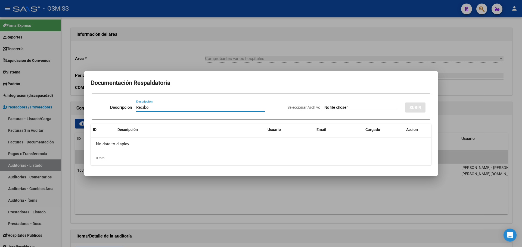
type input "Recibo"
click at [337, 108] on input "Seleccionar Archivo" at bounding box center [360, 107] width 72 height 5
type input "C:\fakepath\FC. VARIAS HOSPITAL MATERNO INFANTIL R 1902.pdf"
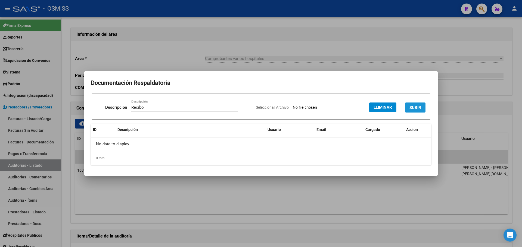
click at [413, 112] on button "SUBIR" at bounding box center [415, 108] width 20 height 10
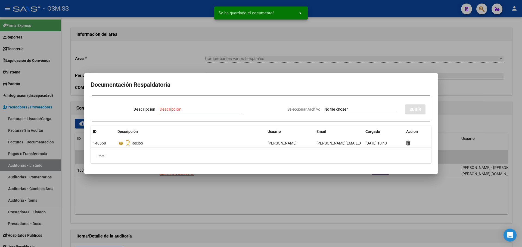
click at [242, 40] on div at bounding box center [261, 123] width 522 height 247
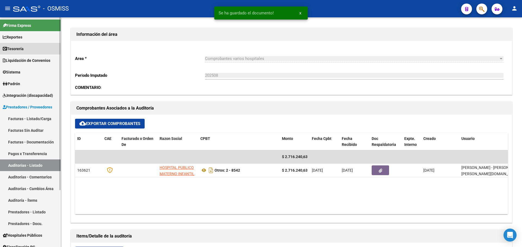
click at [42, 46] on link "Tesorería" at bounding box center [30, 49] width 61 height 12
click at [42, 48] on link "Tesorería" at bounding box center [30, 49] width 61 height 12
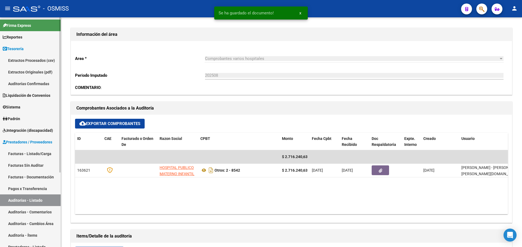
click at [39, 81] on link "Auditorías Confirmadas" at bounding box center [30, 84] width 61 height 12
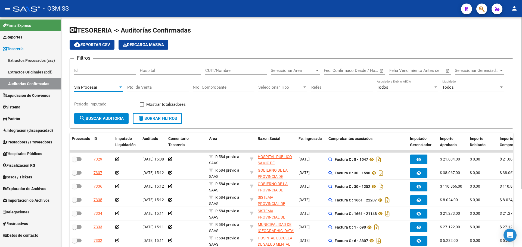
click at [95, 87] on span "Sin Procesar" at bounding box center [85, 87] width 23 height 5
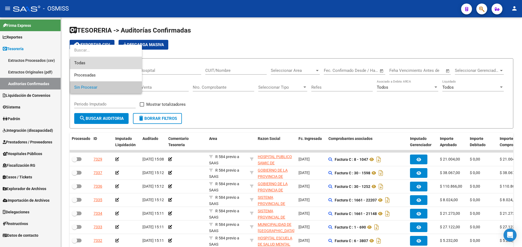
click at [88, 59] on span "Todas" at bounding box center [105, 63] width 63 height 12
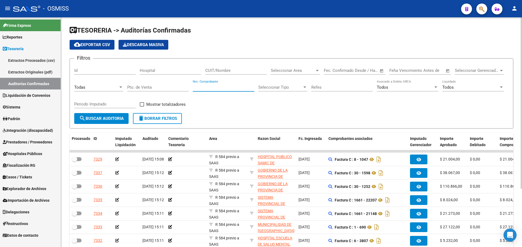
click at [218, 89] on input "Nro. Comprobante" at bounding box center [223, 87] width 61 height 5
type input "8542"
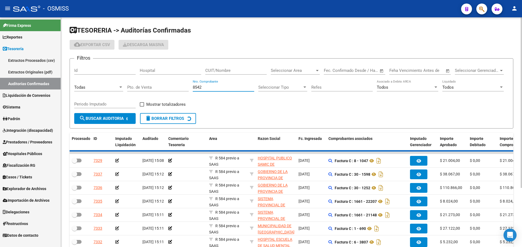
checkbox input "true"
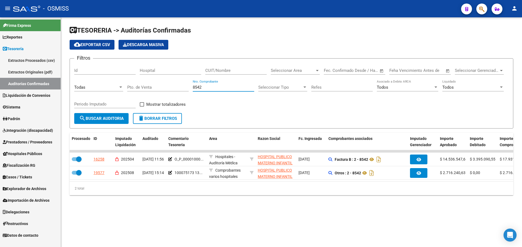
type input "8542"
click at [186, 213] on div "TESORERIA -> Auditorías Confirmadas cloud_download Exportar CSV Descarga Masiva…" at bounding box center [291, 115] width 461 height 196
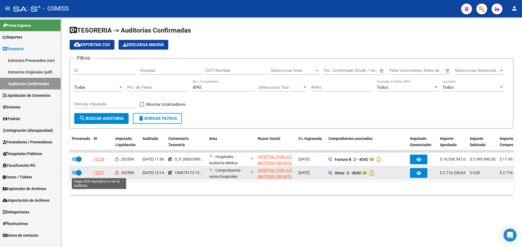
click at [98, 173] on div "19577" at bounding box center [98, 173] width 11 height 6
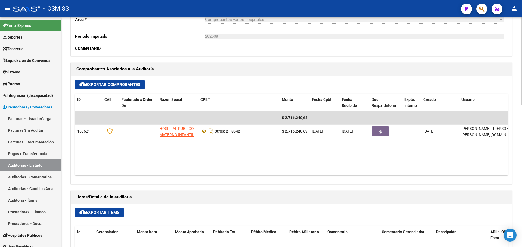
scroll to position [217, 0]
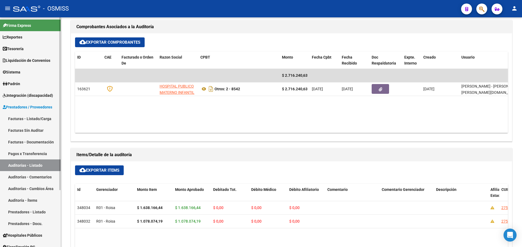
click at [10, 49] on span "Tesorería" at bounding box center [13, 49] width 21 height 6
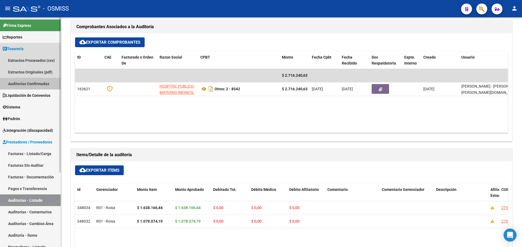
click at [25, 82] on link "Auditorías Confirmadas" at bounding box center [30, 84] width 61 height 12
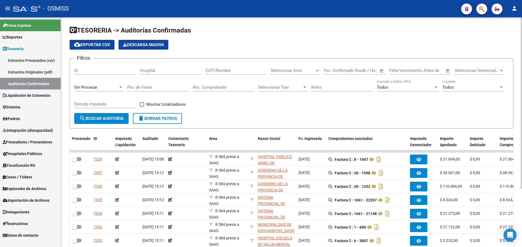
click at [107, 86] on div "Sin Procesar" at bounding box center [96, 87] width 44 height 5
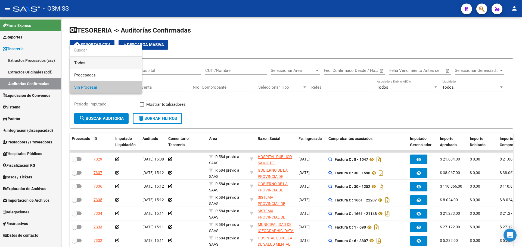
click at [101, 59] on span "Todas" at bounding box center [105, 63] width 63 height 12
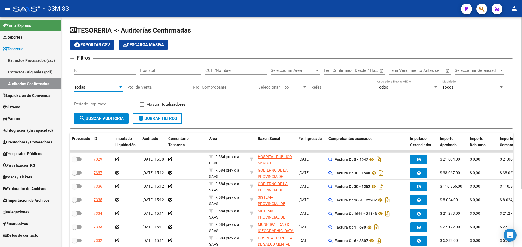
click at [225, 86] on input "Nro. Comprobante" at bounding box center [223, 87] width 61 height 5
type input "29510"
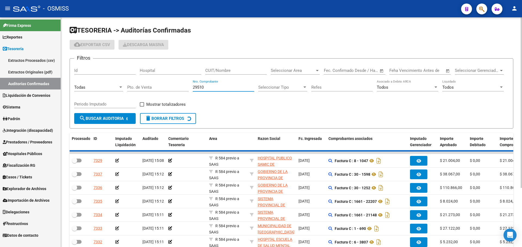
checkbox input "true"
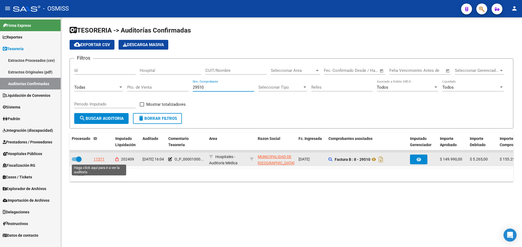
type input "29510"
click at [101, 157] on div "11571" at bounding box center [98, 159] width 11 height 6
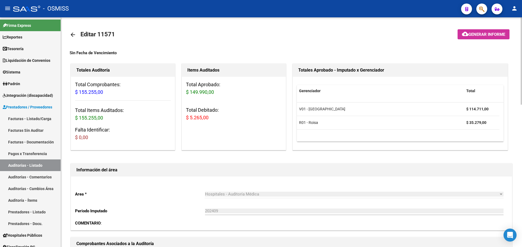
scroll to position [136, 0]
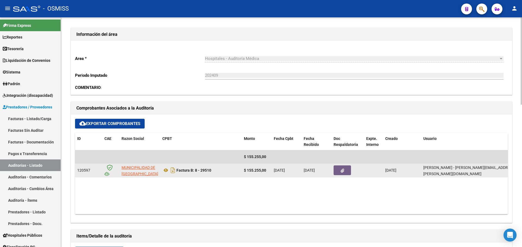
click at [344, 176] on datatable-body-cell at bounding box center [347, 170] width 33 height 13
click at [340, 171] on button "button" at bounding box center [341, 171] width 17 height 10
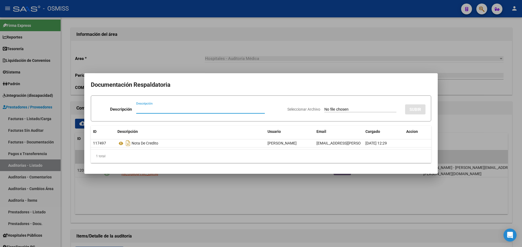
click at [221, 188] on div at bounding box center [261, 123] width 522 height 247
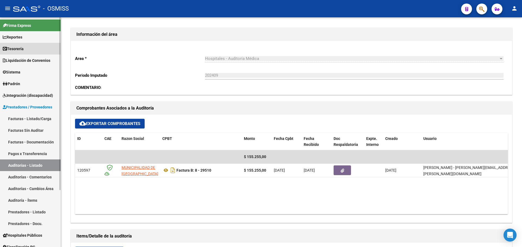
click at [33, 49] on link "Tesorería" at bounding box center [30, 49] width 61 height 12
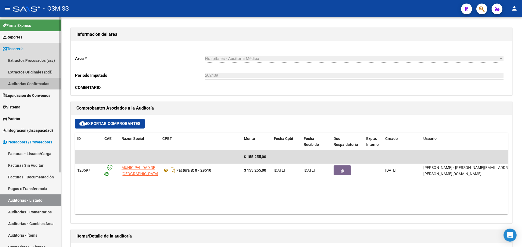
click at [32, 79] on link "Auditorías Confirmadas" at bounding box center [30, 84] width 61 height 12
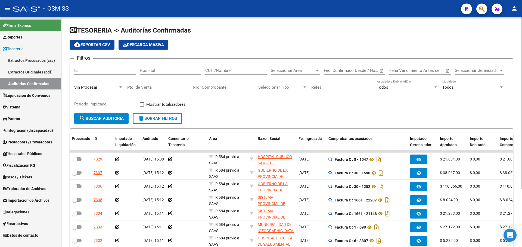
click at [119, 84] on div "Sin Procesar" at bounding box center [98, 86] width 49 height 12
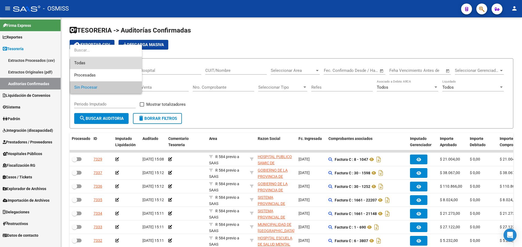
click at [105, 67] on span "Todas" at bounding box center [105, 63] width 63 height 12
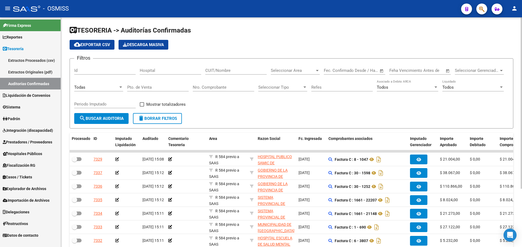
click at [222, 84] on div "Nro. Comprobante" at bounding box center [223, 86] width 61 height 12
type input "18817"
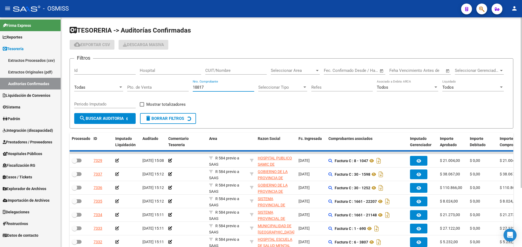
checkbox input "true"
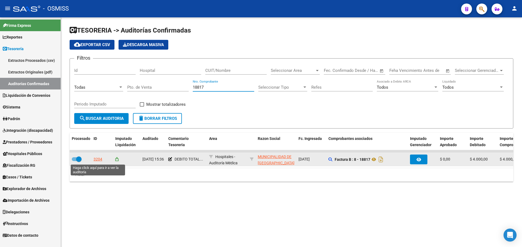
type input "18817"
click at [95, 161] on div "3204" at bounding box center [97, 159] width 9 height 6
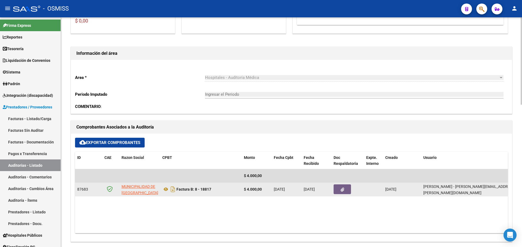
scroll to position [109, 0]
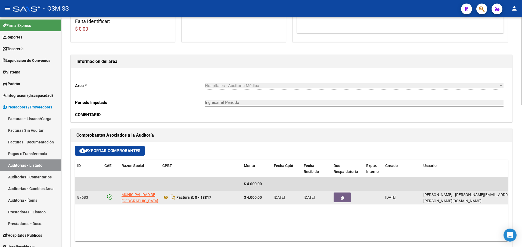
click at [341, 199] on button "button" at bounding box center [341, 198] width 17 height 10
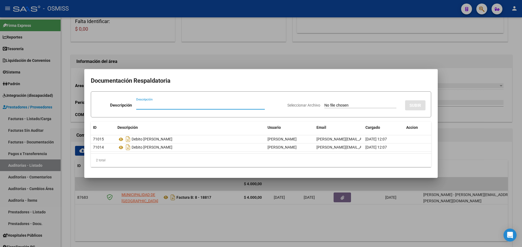
click at [217, 59] on div at bounding box center [261, 123] width 522 height 247
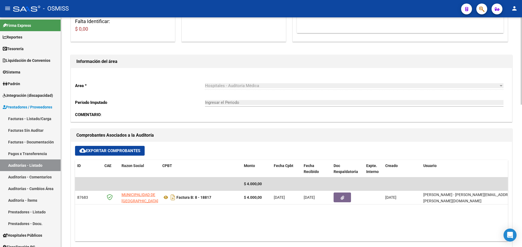
click at [344, 208] on datatable-body "$ 4.000,00 87683 MUNICIPALIDAD DE GRAL SAN [PERSON_NAME] Factura B: 8 - 18817 $…" at bounding box center [291, 210] width 432 height 64
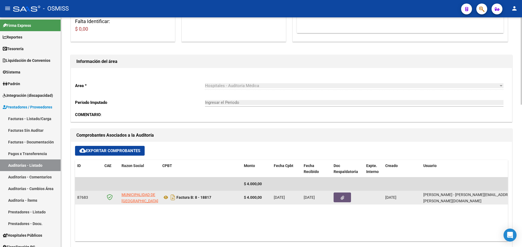
click at [349, 195] on button "button" at bounding box center [341, 198] width 17 height 10
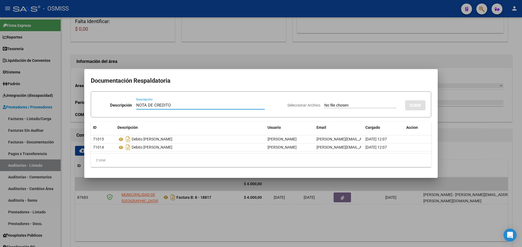
type input "NOTA DE CREDITO"
click at [324, 108] on input "Seleccionar Archivo" at bounding box center [360, 105] width 72 height 5
type input "C:\fakepath\NC. MUNICIPALIDAD DE GRAL SAN [PERSON_NAME] FC. 18817.pdf"
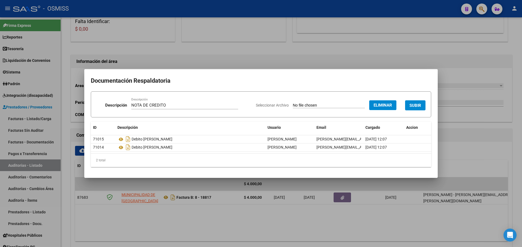
click at [413, 102] on button "SUBIR" at bounding box center [415, 106] width 20 height 10
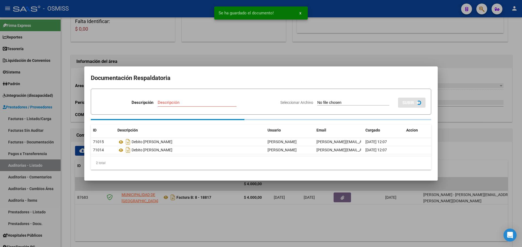
click at [155, 69] on mat-dialog-container "Documentación Respaldatoria Descripción Descripción Seleccionar Archivo SUBIR I…" at bounding box center [260, 124] width 353 height 114
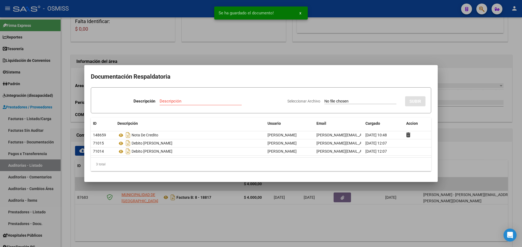
click at [132, 56] on div at bounding box center [261, 123] width 522 height 247
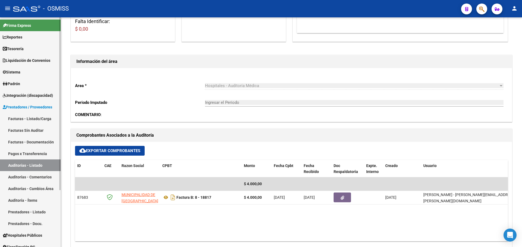
click at [5, 47] on icon at bounding box center [5, 49] width 4 height 4
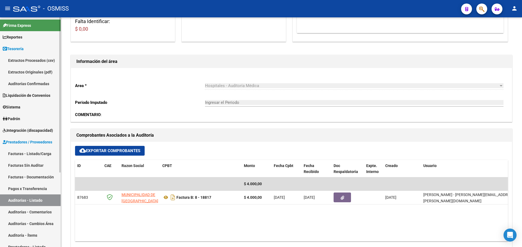
click at [18, 88] on link "Auditorías Confirmadas" at bounding box center [30, 84] width 61 height 12
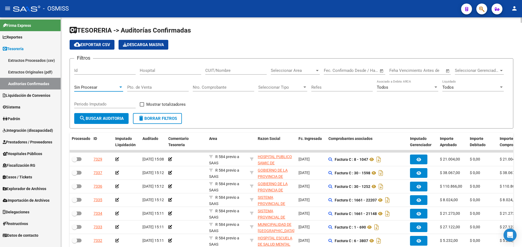
click at [95, 86] on span "Sin Procesar" at bounding box center [85, 87] width 23 height 5
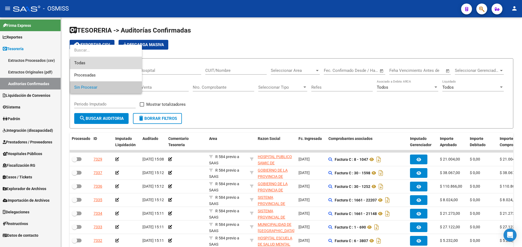
click at [91, 66] on span "Todas" at bounding box center [105, 63] width 63 height 12
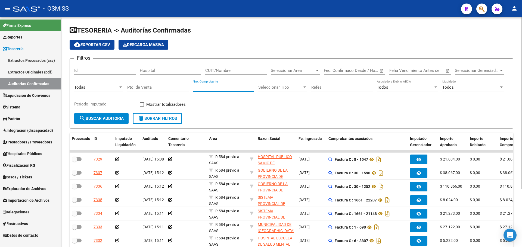
click at [249, 86] on input "Nro. Comprobante" at bounding box center [223, 87] width 61 height 5
type input "35008"
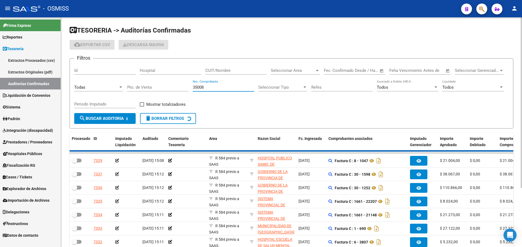
checkbox input "true"
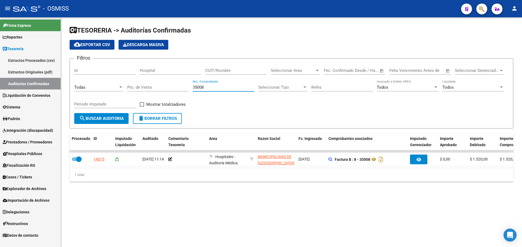
type input "35008"
click at [183, 188] on div "TESORERIA -> Auditorías Confirmadas cloud_download Exportar CSV Descarga Masiva…" at bounding box center [291, 108] width 461 height 182
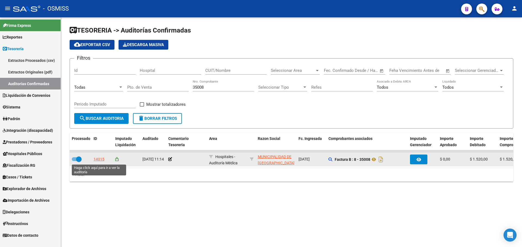
click at [98, 161] on div "14015" at bounding box center [98, 159] width 11 height 6
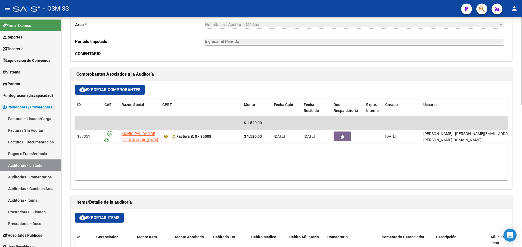
scroll to position [190, 0]
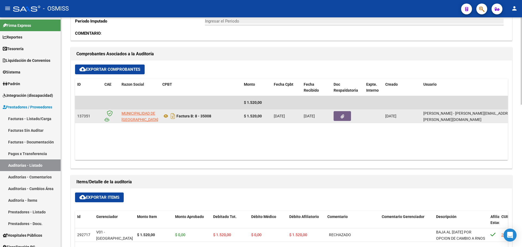
click at [337, 119] on button "button" at bounding box center [341, 116] width 17 height 10
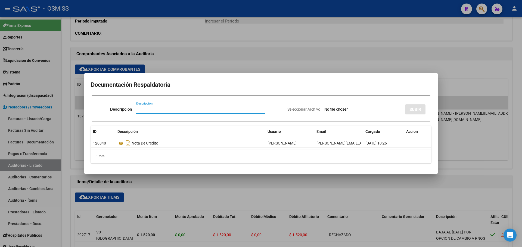
click at [247, 59] on div at bounding box center [261, 123] width 522 height 247
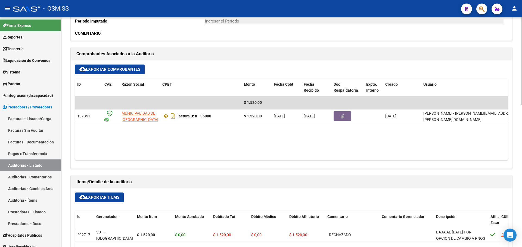
click at [342, 123] on datatable-body "$ 1.520,00 137351 MUNICIPALIDAD DE GRAL SAN [PERSON_NAME] Factura B: 8 - 35008 …" at bounding box center [291, 128] width 432 height 64
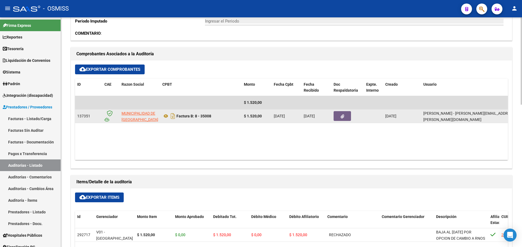
click at [341, 118] on icon "button" at bounding box center [342, 117] width 4 height 4
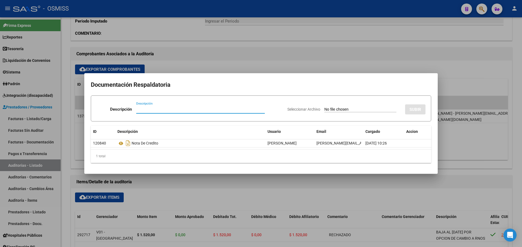
click at [289, 190] on div at bounding box center [261, 123] width 522 height 247
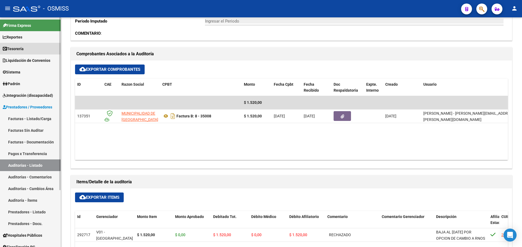
click at [28, 47] on link "Tesorería" at bounding box center [30, 49] width 61 height 12
click at [22, 50] on span "Tesorería" at bounding box center [13, 49] width 21 height 6
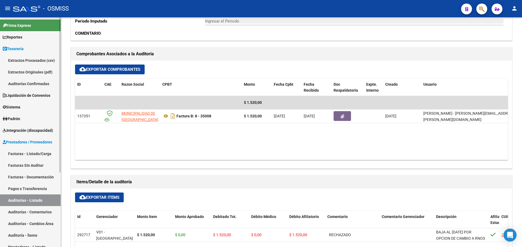
click at [32, 86] on link "Auditorías Confirmadas" at bounding box center [30, 84] width 61 height 12
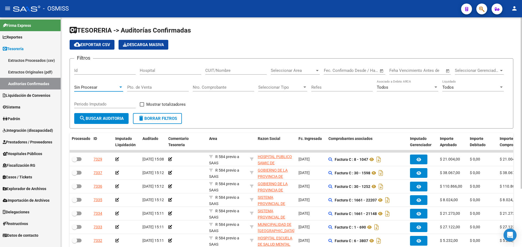
click at [110, 89] on div "Sin Procesar" at bounding box center [96, 87] width 44 height 5
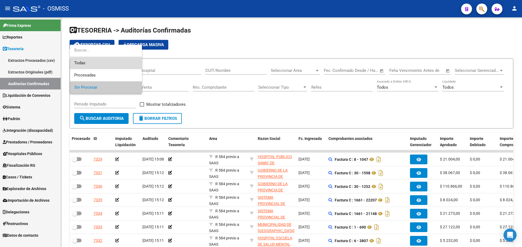
click at [98, 64] on span "Todas" at bounding box center [105, 63] width 63 height 12
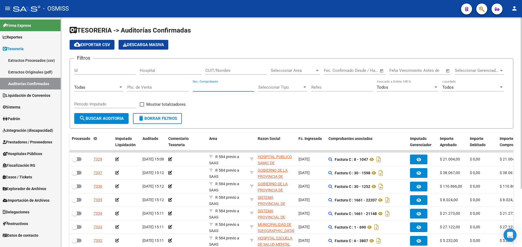
click at [208, 86] on input "Nro. Comprobante" at bounding box center [223, 87] width 61 height 5
type input "37116"
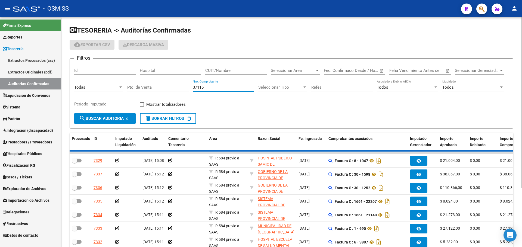
checkbox input "true"
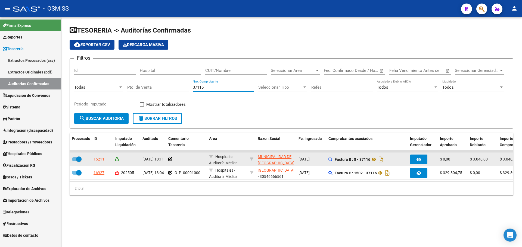
type input "37116"
click at [98, 159] on div "15211" at bounding box center [98, 159] width 11 height 6
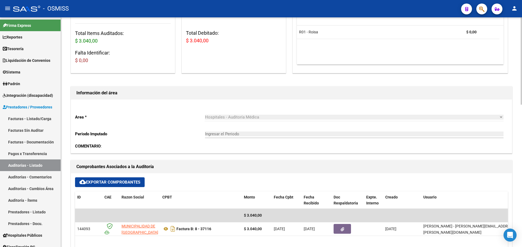
scroll to position [163, 0]
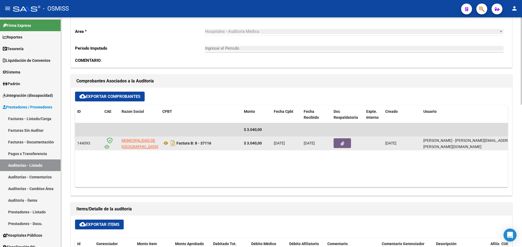
click at [341, 146] on icon "button" at bounding box center [342, 144] width 4 height 4
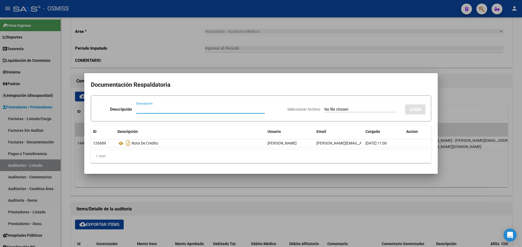
click at [284, 192] on div at bounding box center [261, 123] width 522 height 247
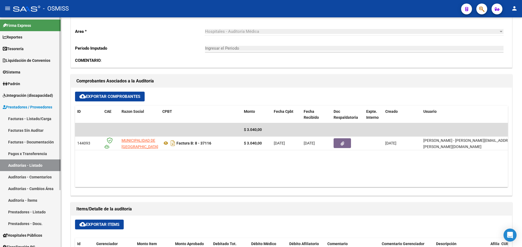
click at [29, 48] on link "Tesorería" at bounding box center [30, 49] width 61 height 12
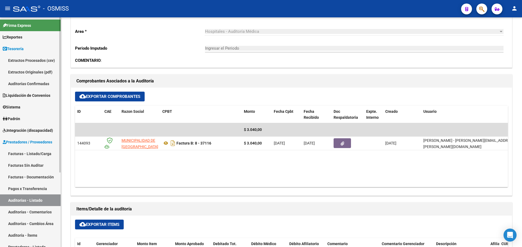
click at [28, 84] on link "Auditorías Confirmadas" at bounding box center [30, 84] width 61 height 12
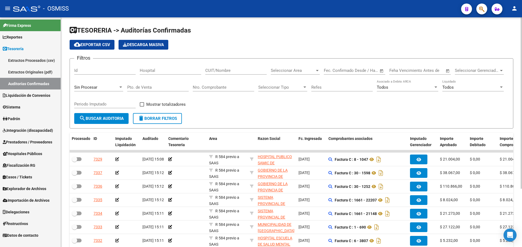
click at [97, 90] on div "Sin Procesar" at bounding box center [98, 86] width 49 height 12
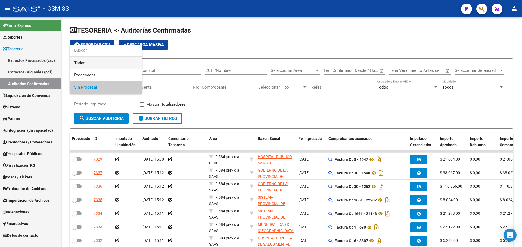
click at [97, 63] on span "Todas" at bounding box center [105, 63] width 63 height 12
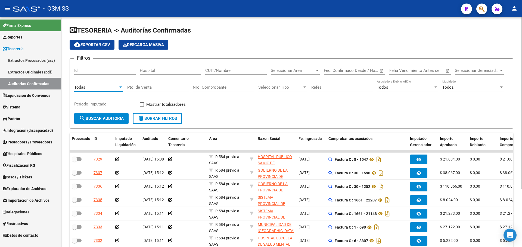
click at [208, 89] on input "Nro. Comprobante" at bounding box center [223, 87] width 61 height 5
type input "19732"
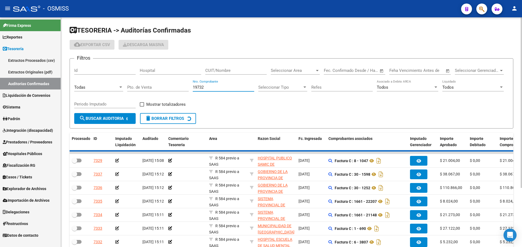
checkbox input "true"
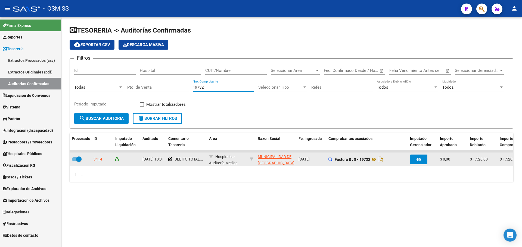
type input "19732"
click at [98, 156] on datatable-body-cell "3414" at bounding box center [102, 159] width 22 height 13
click at [98, 156] on div "3414" at bounding box center [97, 159] width 9 height 6
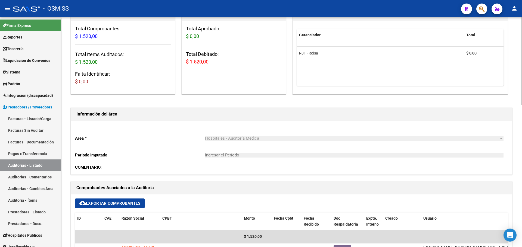
scroll to position [109, 0]
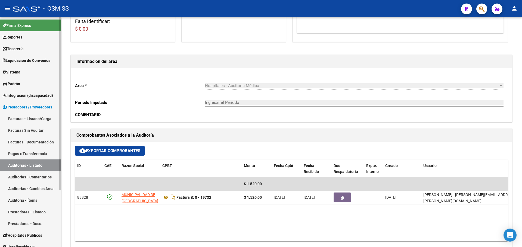
click at [43, 49] on link "Tesorería" at bounding box center [30, 49] width 61 height 12
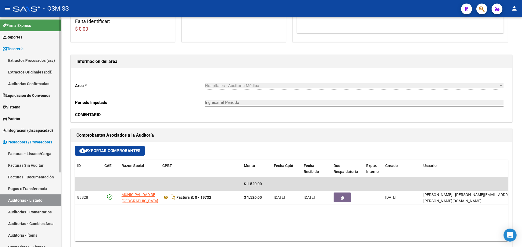
click at [36, 84] on link "Auditorías Confirmadas" at bounding box center [30, 84] width 61 height 12
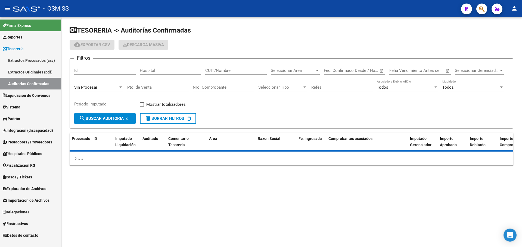
click at [119, 87] on div at bounding box center [120, 87] width 5 height 4
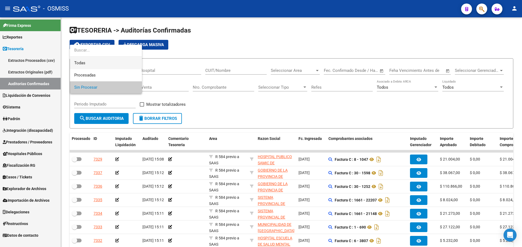
click at [112, 68] on span "Todas" at bounding box center [105, 63] width 63 height 12
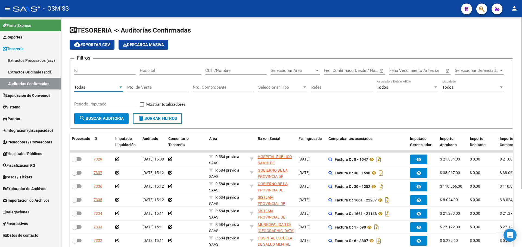
click at [210, 84] on div "Nro. Comprobante" at bounding box center [223, 86] width 61 height 12
type input "40762"
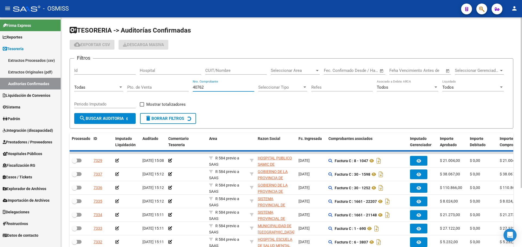
checkbox input "true"
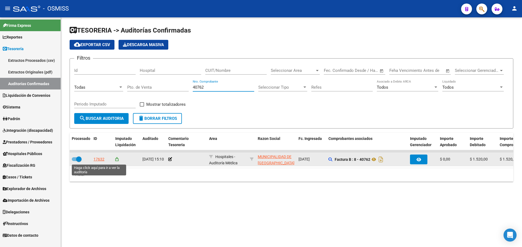
type input "40762"
click at [100, 159] on div "17632" at bounding box center [98, 159] width 11 height 6
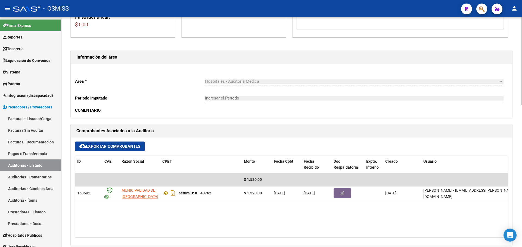
scroll to position [163, 0]
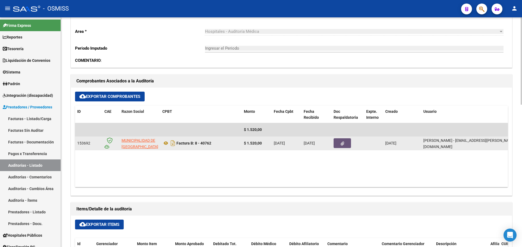
click at [341, 146] on icon "button" at bounding box center [342, 144] width 4 height 4
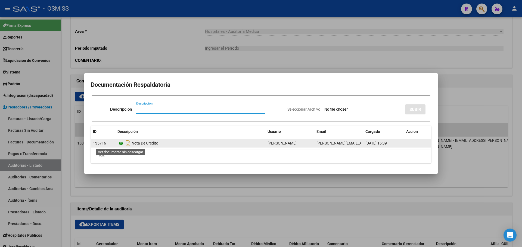
click at [120, 144] on icon at bounding box center [120, 143] width 7 height 7
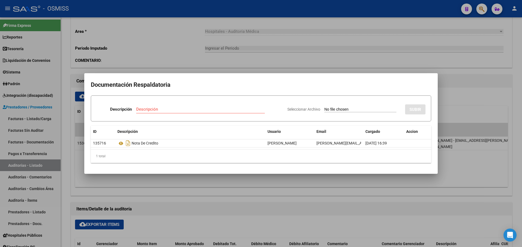
click at [181, 61] on div at bounding box center [261, 123] width 522 height 247
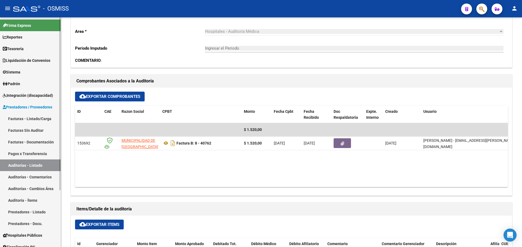
click at [11, 42] on link "Reportes" at bounding box center [30, 37] width 61 height 12
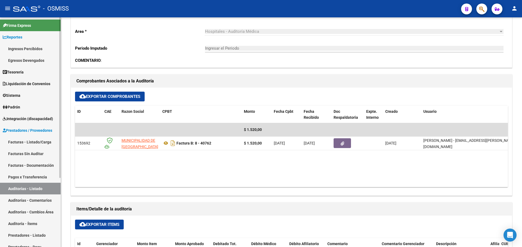
click at [14, 39] on span "Reportes" at bounding box center [13, 37] width 20 height 6
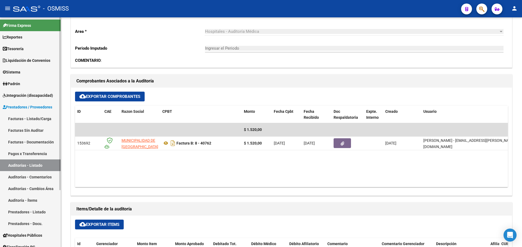
click at [17, 47] on span "Tesorería" at bounding box center [13, 49] width 21 height 6
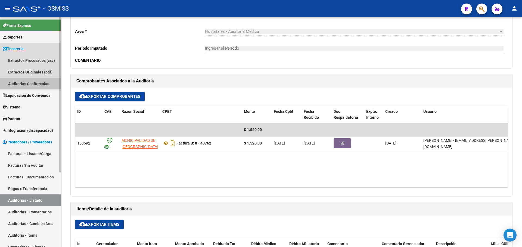
click at [19, 82] on link "Auditorías Confirmadas" at bounding box center [30, 84] width 61 height 12
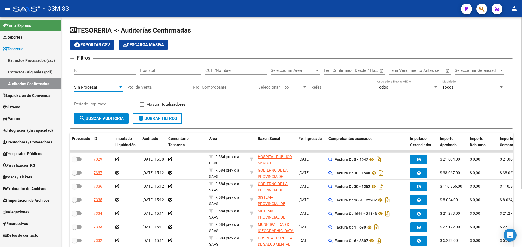
click at [100, 89] on div "Sin Procesar" at bounding box center [96, 87] width 44 height 5
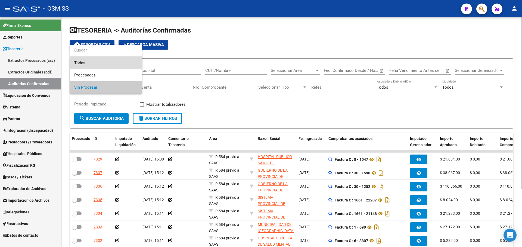
click at [111, 62] on span "Todas" at bounding box center [105, 63] width 63 height 12
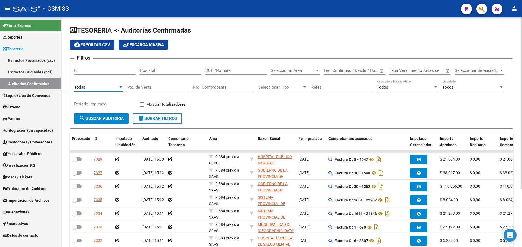
click at [223, 83] on div "Nro. Comprobante" at bounding box center [223, 86] width 61 height 12
type input "41631"
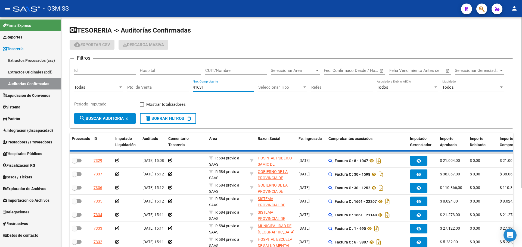
checkbox input "true"
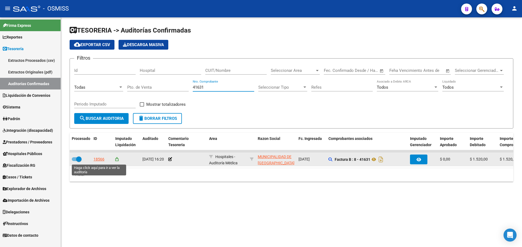
type input "41631"
click at [100, 159] on div "18566" at bounding box center [98, 159] width 11 height 6
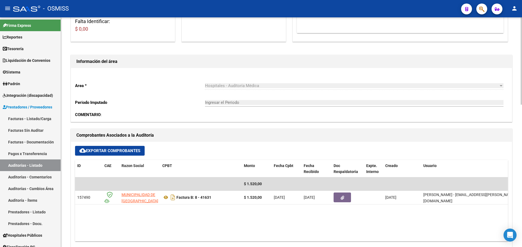
scroll to position [217, 0]
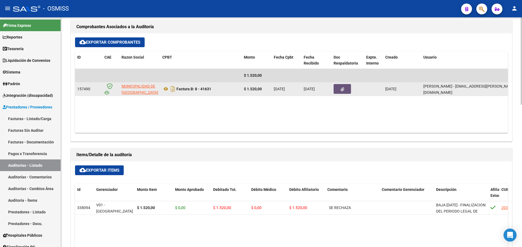
click at [335, 91] on button "button" at bounding box center [341, 89] width 17 height 10
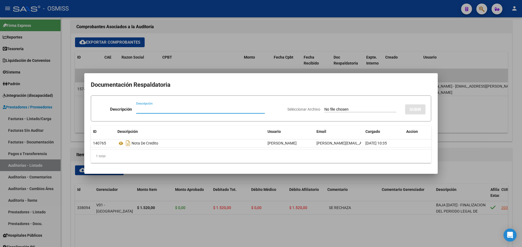
click at [202, 50] on div at bounding box center [261, 123] width 522 height 247
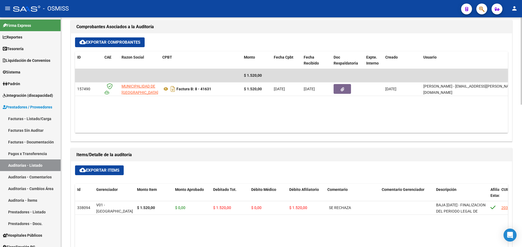
click at [193, 121] on datatable-body "$ 1.520,00 157490 MUNICIPALIDAD DE GRAL SAN [PERSON_NAME] Factura B: 8 - 41631 …" at bounding box center [291, 101] width 432 height 64
click at [30, 50] on link "Tesorería" at bounding box center [30, 49] width 61 height 12
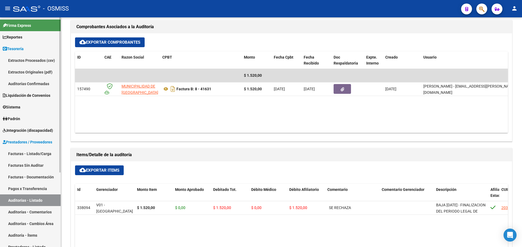
click at [38, 81] on link "Auditorías Confirmadas" at bounding box center [30, 84] width 61 height 12
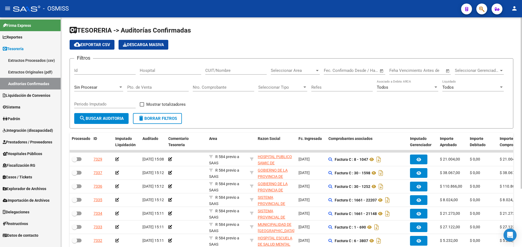
click at [93, 88] on span "Sin Procesar" at bounding box center [85, 87] width 23 height 5
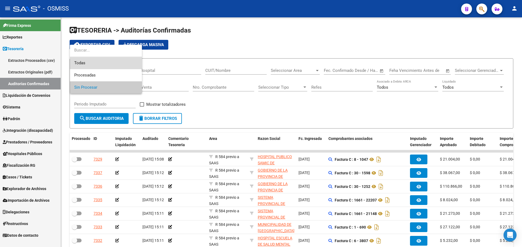
click at [93, 63] on span "Todas" at bounding box center [105, 63] width 63 height 12
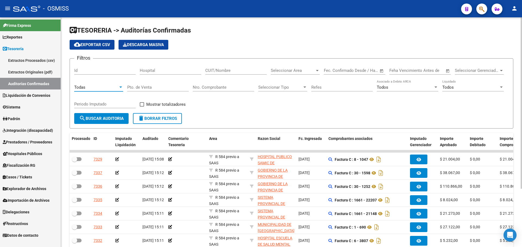
click at [239, 84] on div "Nro. Comprobante" at bounding box center [223, 86] width 61 height 12
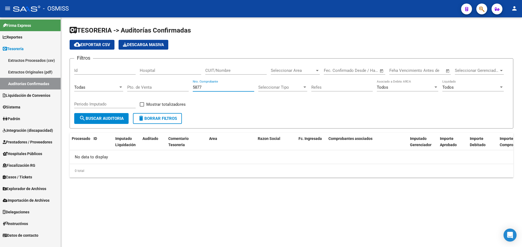
drag, startPoint x: 210, startPoint y: 89, endPoint x: 96, endPoint y: 83, distance: 114.2
click at [96, 83] on div "Filtros Id Hospital CUIT/Nombre Seleccionar Area Seleccionar Area Start date – …" at bounding box center [291, 88] width 434 height 50
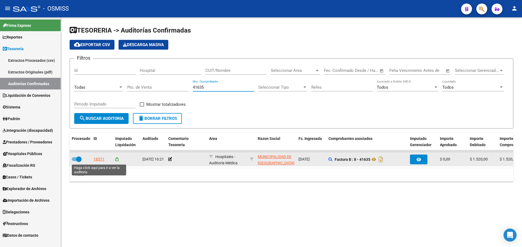
type input "41635"
click at [97, 159] on div "18571" at bounding box center [98, 159] width 11 height 6
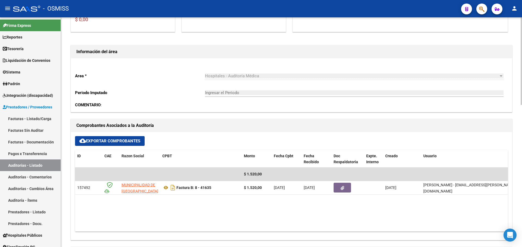
scroll to position [163, 0]
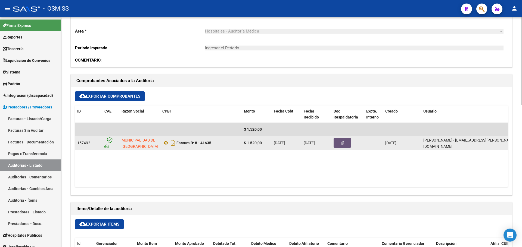
click at [344, 142] on button "button" at bounding box center [341, 143] width 17 height 10
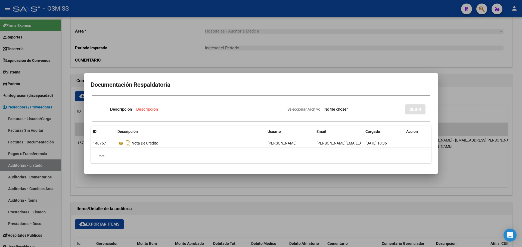
click at [277, 190] on div at bounding box center [261, 123] width 522 height 247
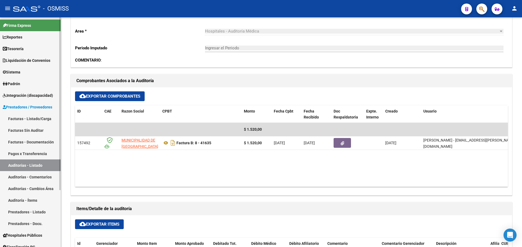
click at [43, 49] on link "Tesorería" at bounding box center [30, 49] width 61 height 12
click at [42, 49] on link "Tesorería" at bounding box center [30, 49] width 61 height 12
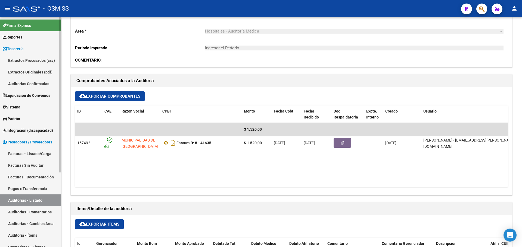
click at [39, 81] on link "Auditorías Confirmadas" at bounding box center [30, 84] width 61 height 12
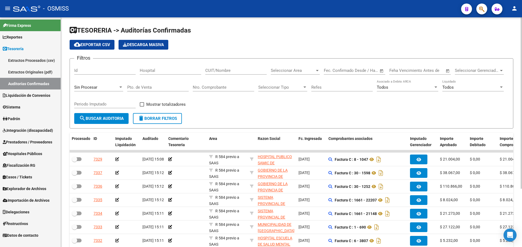
click at [96, 88] on span "Sin Procesar" at bounding box center [85, 87] width 23 height 5
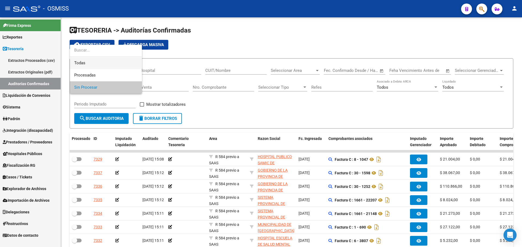
click at [92, 62] on span "Todas" at bounding box center [105, 63] width 63 height 12
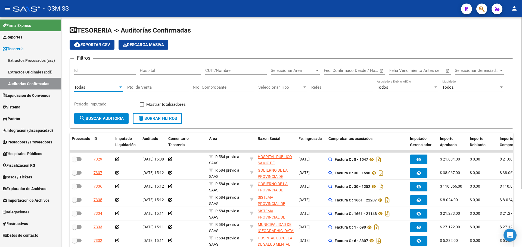
click at [218, 86] on input "Nro. Comprobante" at bounding box center [223, 87] width 61 height 5
type input "8963"
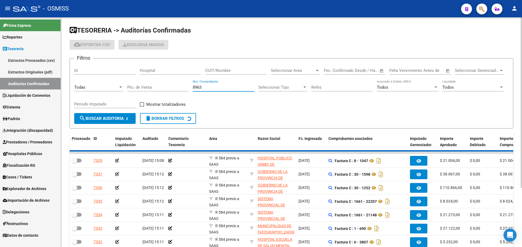
checkbox input "true"
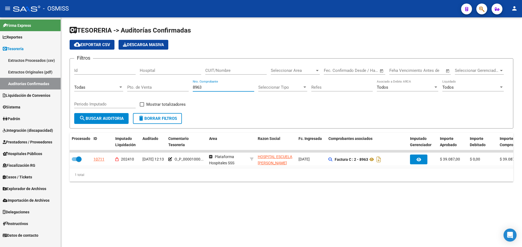
drag, startPoint x: 223, startPoint y: 86, endPoint x: 134, endPoint y: 73, distance: 90.1
click at [134, 73] on div "Filtros Id Hospital CUIT/Nombre Seleccionar Area Seleccionar Area Start date – …" at bounding box center [291, 88] width 434 height 50
drag, startPoint x: 206, startPoint y: 88, endPoint x: 114, endPoint y: 67, distance: 94.1
click at [114, 67] on div "Filtros Id Hospital CUIT/Nombre Seleccionar Area Seleccionar Area Start date – …" at bounding box center [291, 88] width 434 height 50
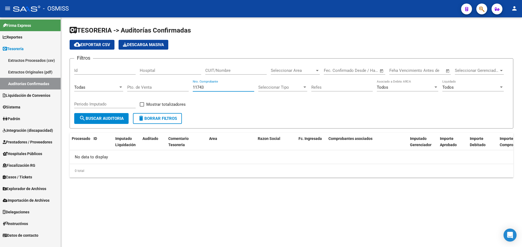
drag, startPoint x: 208, startPoint y: 89, endPoint x: 68, endPoint y: 85, distance: 140.0
click at [68, 85] on div "TESORERIA -> Auditorías Confirmadas cloud_download Exportar CSV Descarga Masiva…" at bounding box center [291, 106] width 461 height 178
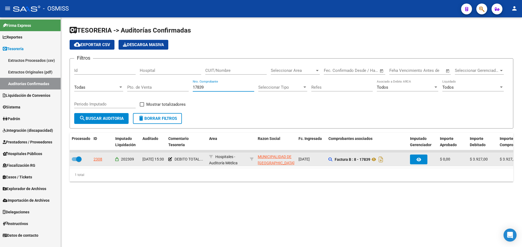
type input "17839"
click at [99, 159] on div "2308" at bounding box center [97, 159] width 9 height 6
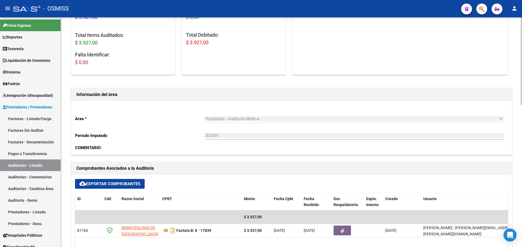
scroll to position [136, 0]
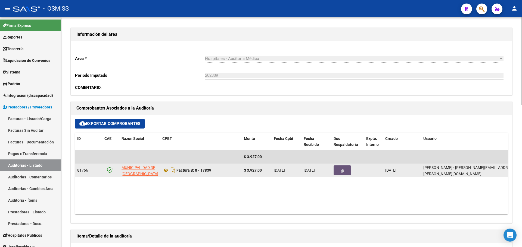
click at [342, 171] on icon "button" at bounding box center [342, 171] width 4 height 4
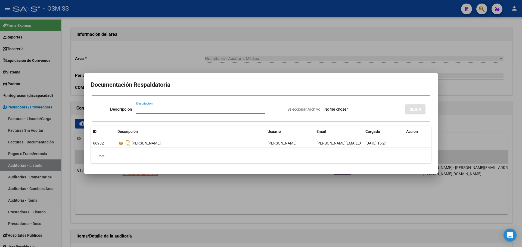
click at [153, 58] on div at bounding box center [261, 123] width 522 height 247
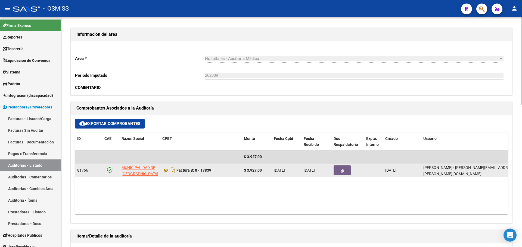
click at [347, 174] on button "button" at bounding box center [341, 171] width 17 height 10
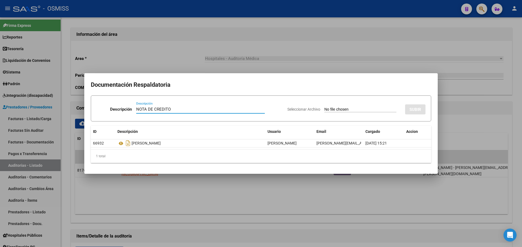
type input "NOTA DE CREDITO"
click at [334, 110] on input "Seleccionar Archivo" at bounding box center [360, 109] width 72 height 5
type input "C:\fakepath\NC. MUNICIPALIDAD DE GRAL SAN [PERSON_NAME] FC. 17839.pdf"
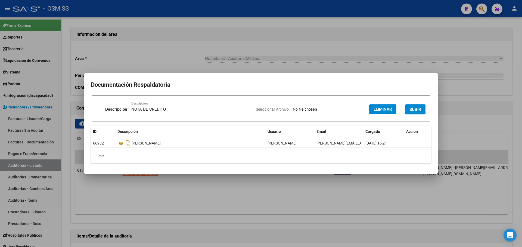
click at [409, 109] on span "SUBIR" at bounding box center [415, 109] width 12 height 5
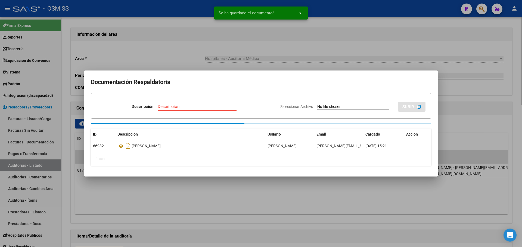
click at [280, 62] on div at bounding box center [261, 123] width 522 height 247
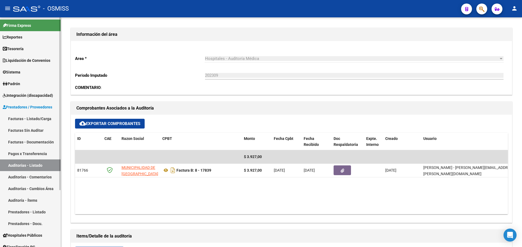
click at [36, 51] on link "Tesorería" at bounding box center [30, 49] width 61 height 12
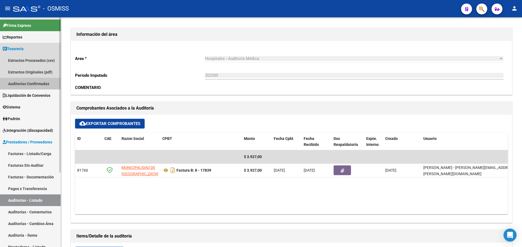
click at [40, 81] on link "Auditorías Confirmadas" at bounding box center [30, 84] width 61 height 12
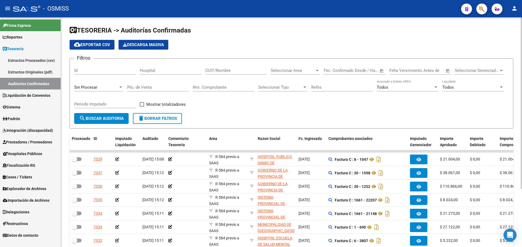
click at [116, 86] on div "Sin Procesar" at bounding box center [96, 87] width 44 height 5
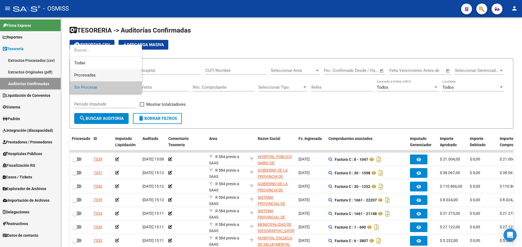
click at [113, 70] on span "Procesadas" at bounding box center [105, 75] width 63 height 12
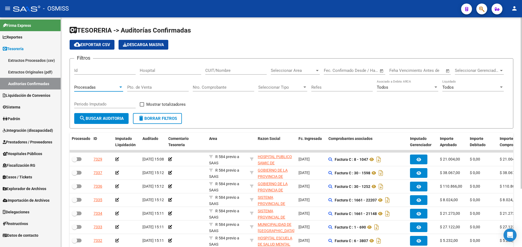
click at [99, 85] on div "Procesadas" at bounding box center [96, 87] width 44 height 5
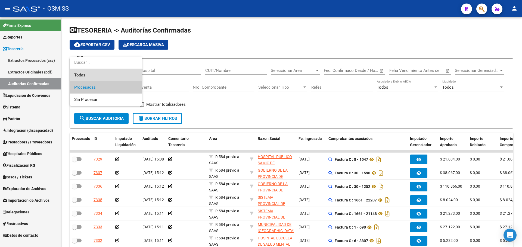
click at [96, 72] on span "Todas" at bounding box center [105, 75] width 63 height 12
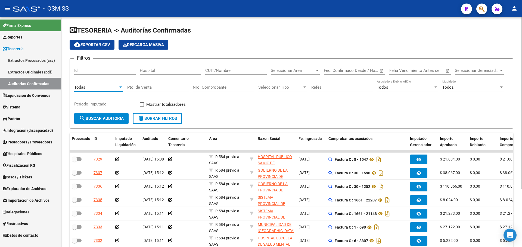
click at [221, 87] on input "Nro. Comprobante" at bounding box center [223, 87] width 61 height 5
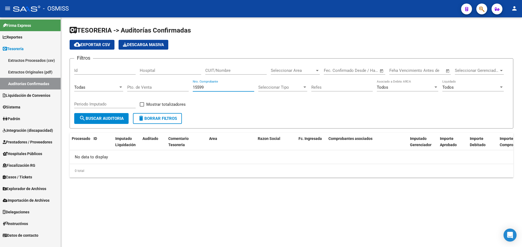
drag, startPoint x: 217, startPoint y: 87, endPoint x: 90, endPoint y: 71, distance: 127.9
click at [90, 71] on div "Filtros Id Hospital CUIT/Nombre Seleccionar Area Seleccionar Area Start date – …" at bounding box center [291, 88] width 434 height 50
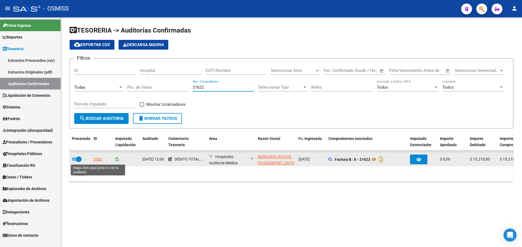
type input "21622"
click at [98, 158] on div "5502" at bounding box center [97, 159] width 9 height 6
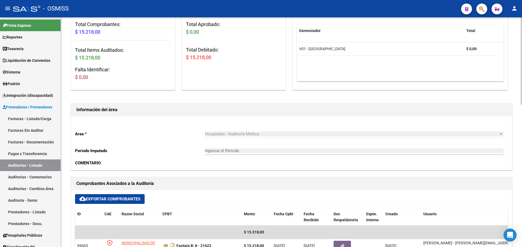
scroll to position [109, 0]
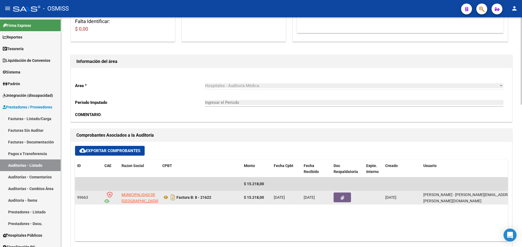
click at [346, 199] on button "button" at bounding box center [341, 198] width 17 height 10
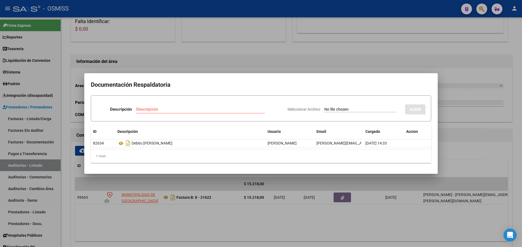
click at [292, 205] on div at bounding box center [261, 123] width 522 height 247
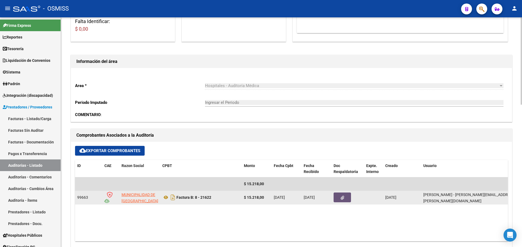
click at [344, 199] on button "button" at bounding box center [341, 198] width 17 height 10
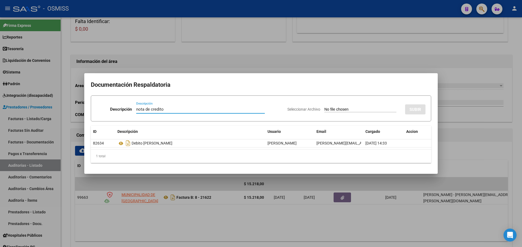
type input "nota de credito"
click at [330, 108] on input "Seleccionar Archivo" at bounding box center [360, 109] width 72 height 5
type input "C:\fakepath\NC. MUNICIPALIDAD DE GRAL SAN [PERSON_NAME] FC. 21622.pdf"
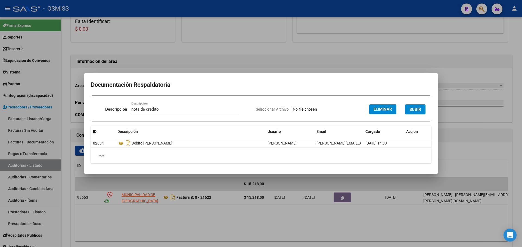
click at [413, 107] on span "SUBIR" at bounding box center [415, 109] width 12 height 5
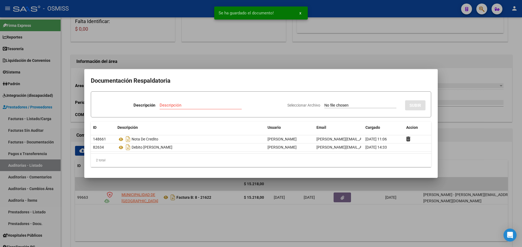
click at [187, 58] on div at bounding box center [261, 123] width 522 height 247
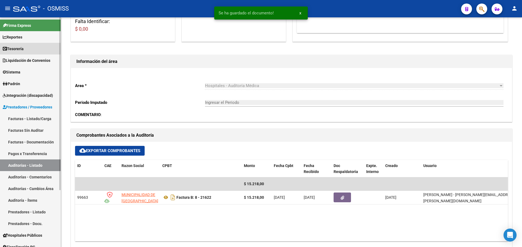
click at [36, 52] on link "Tesorería" at bounding box center [30, 49] width 61 height 12
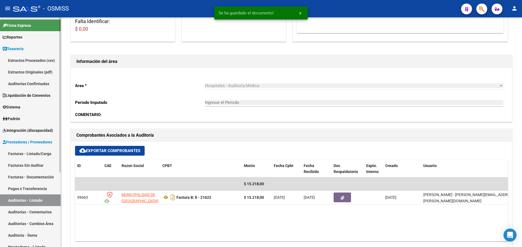
click at [24, 81] on link "Auditorías Confirmadas" at bounding box center [30, 84] width 61 height 12
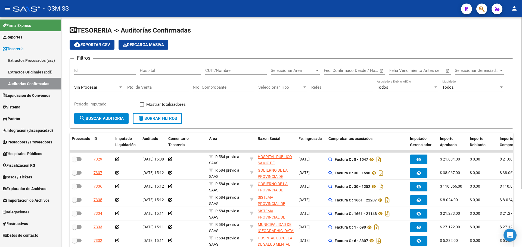
click at [101, 84] on div "Sin Procesar" at bounding box center [98, 86] width 49 height 12
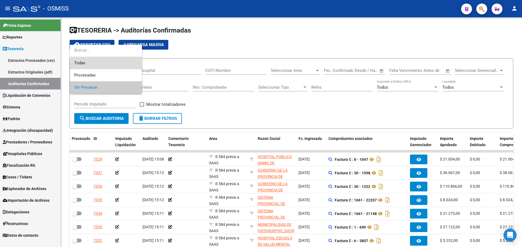
click at [95, 62] on span "Todas" at bounding box center [105, 63] width 63 height 12
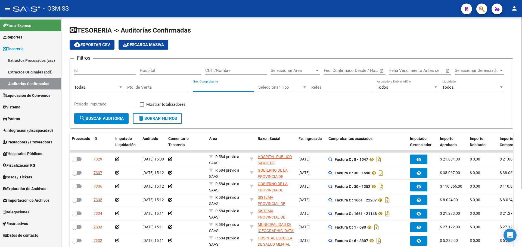
click at [217, 90] on input "Nro. Comprobante" at bounding box center [223, 87] width 61 height 5
type input "27472"
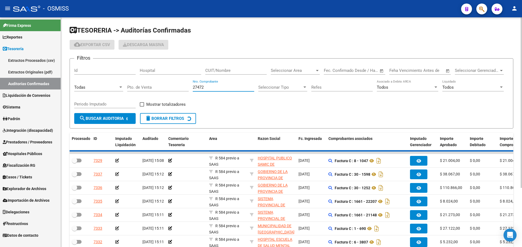
checkbox input "true"
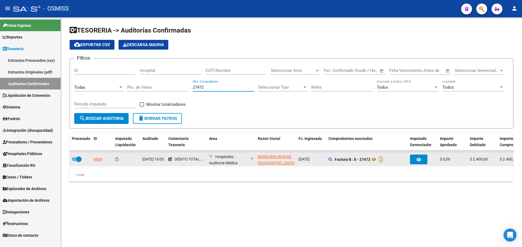
type input "27472"
click at [101, 157] on div "6864" at bounding box center [97, 159] width 9 height 6
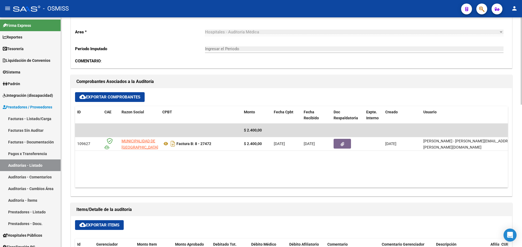
scroll to position [163, 0]
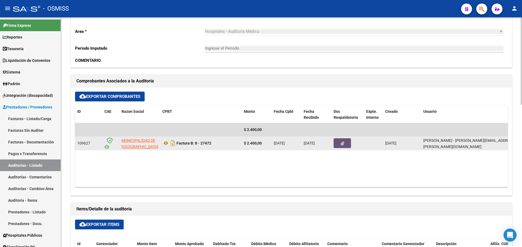
click at [346, 147] on button "button" at bounding box center [341, 144] width 17 height 10
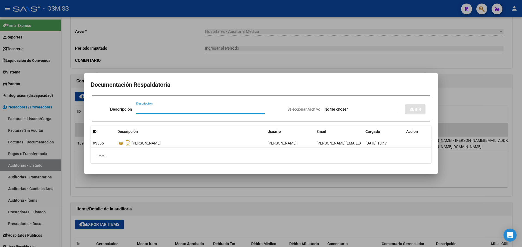
click at [294, 196] on div at bounding box center [261, 123] width 522 height 247
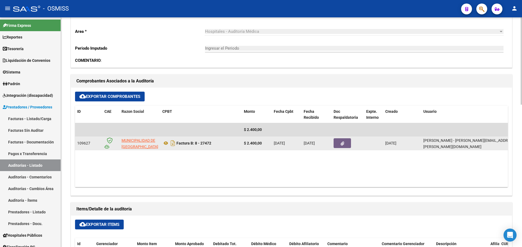
click at [338, 145] on button "button" at bounding box center [341, 144] width 17 height 10
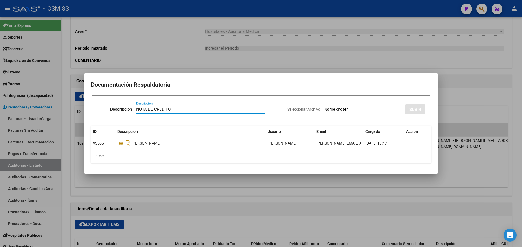
type input "NOTA DE CREDITO"
click at [362, 111] on input "Seleccionar Archivo" at bounding box center [360, 109] width 72 height 5
type input "C:\fakepath\NC. MUNICIPALIDAD DE GRAL SAN [PERSON_NAME] FC. 27472.pdf"
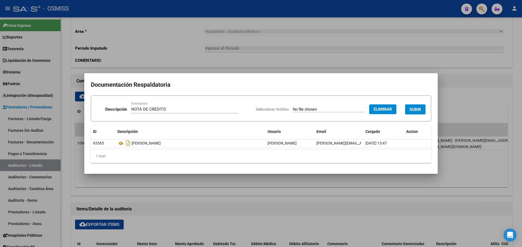
click at [413, 109] on span "SUBIR" at bounding box center [415, 109] width 12 height 5
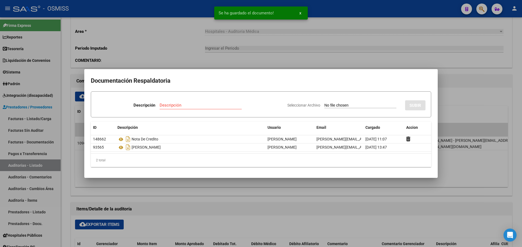
click at [294, 59] on div at bounding box center [261, 123] width 522 height 247
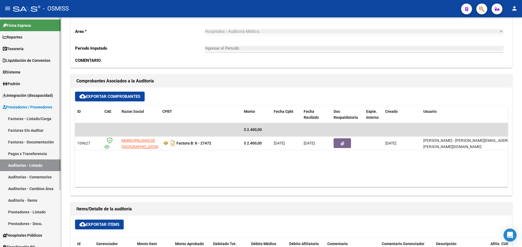
click at [24, 51] on span "Tesorería" at bounding box center [13, 49] width 21 height 6
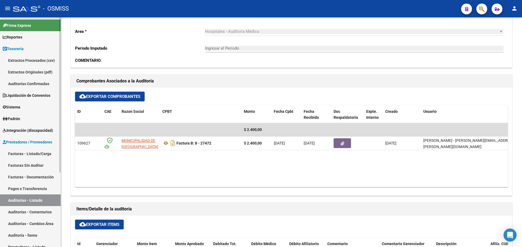
click at [25, 80] on link "Auditorías Confirmadas" at bounding box center [30, 84] width 61 height 12
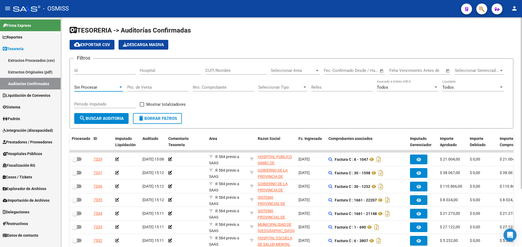
click at [93, 86] on span "Sin Procesar" at bounding box center [85, 87] width 23 height 5
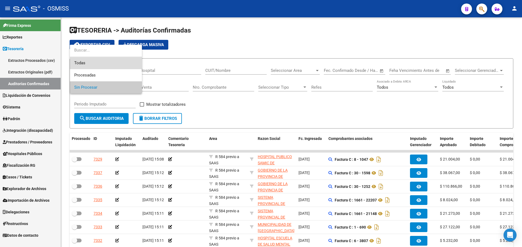
click at [95, 60] on span "Todas" at bounding box center [105, 63] width 63 height 12
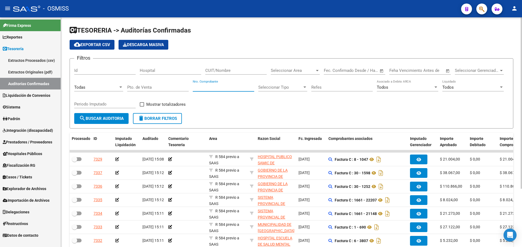
click at [209, 86] on input "Nro. Comprobante" at bounding box center [223, 87] width 61 height 5
type input "36095"
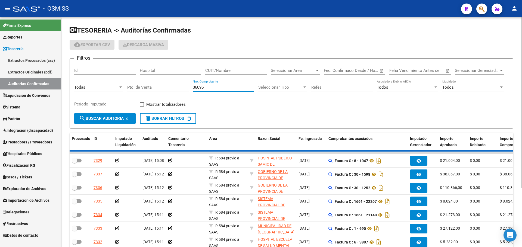
checkbox input "true"
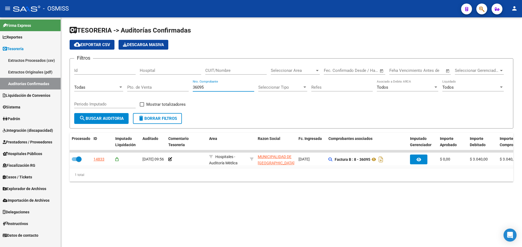
type input "36095"
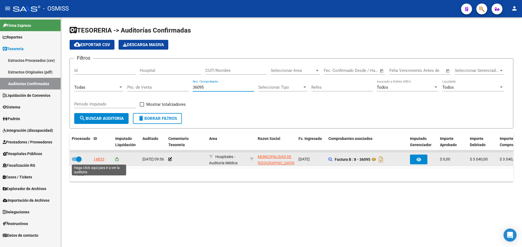
click at [99, 159] on div "14833" at bounding box center [98, 159] width 11 height 6
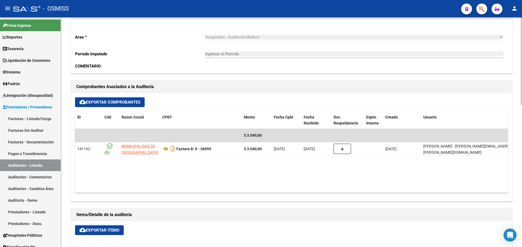
scroll to position [163, 0]
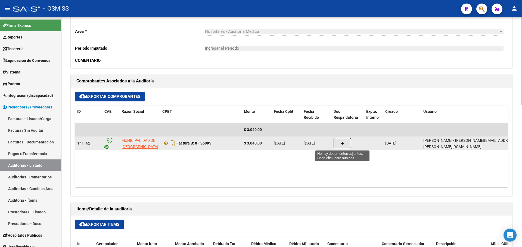
click at [338, 143] on button "button" at bounding box center [341, 143] width 17 height 10
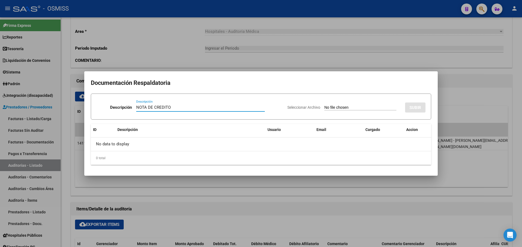
type input "NOTA DE CREDITO"
click at [334, 105] on input "Seleccionar Archivo" at bounding box center [360, 107] width 72 height 5
type input "C:\fakepath\NC. MUNICIPALIDAD DE GRAL SAN [PERSON_NAME] FC. 36095.pdf"
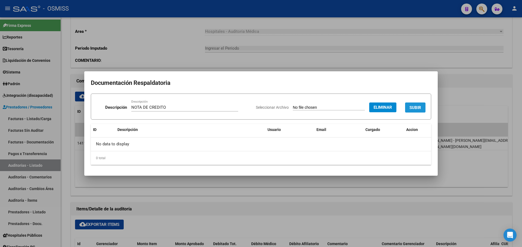
click at [422, 110] on button "SUBIR" at bounding box center [415, 108] width 20 height 10
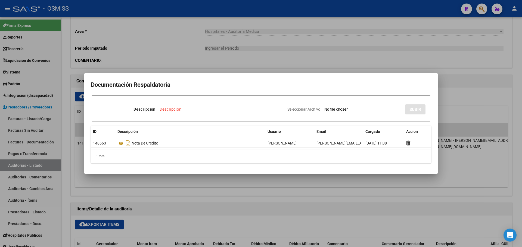
click at [162, 51] on div at bounding box center [261, 123] width 522 height 247
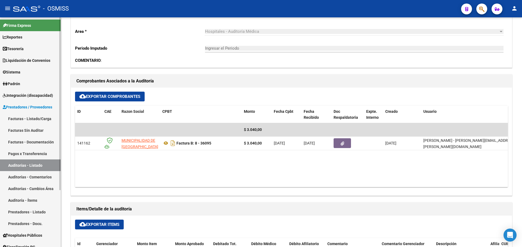
click at [30, 51] on link "Tesorería" at bounding box center [30, 49] width 61 height 12
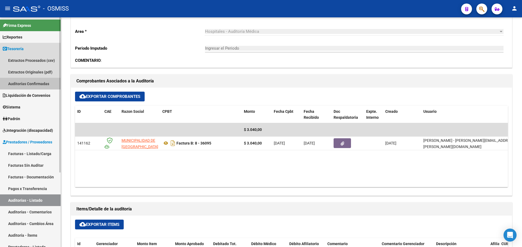
click at [34, 82] on link "Auditorías Confirmadas" at bounding box center [30, 84] width 61 height 12
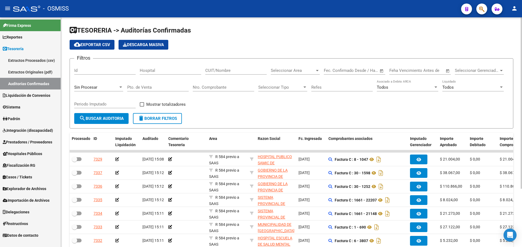
click at [104, 85] on div "Sin Procesar" at bounding box center [96, 87] width 44 height 5
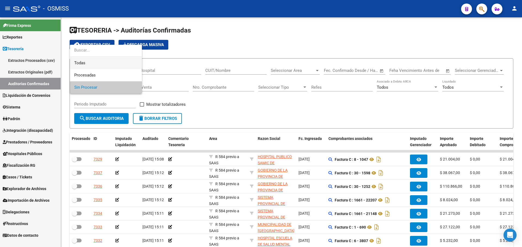
click at [90, 64] on span "Todas" at bounding box center [105, 63] width 63 height 12
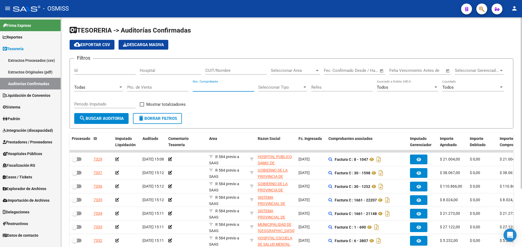
click at [238, 86] on input "Nro. Comprobante" at bounding box center [223, 87] width 61 height 5
type input "39942"
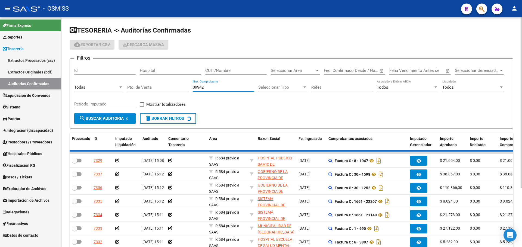
checkbox input "true"
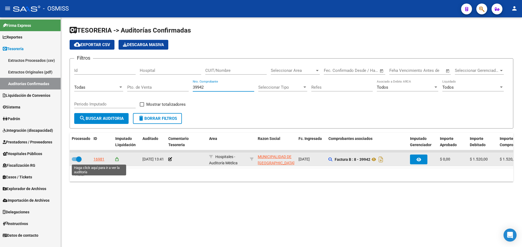
type input "39942"
click at [96, 159] on div "16981" at bounding box center [98, 159] width 11 height 6
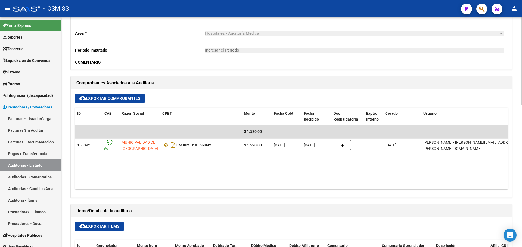
scroll to position [190, 0]
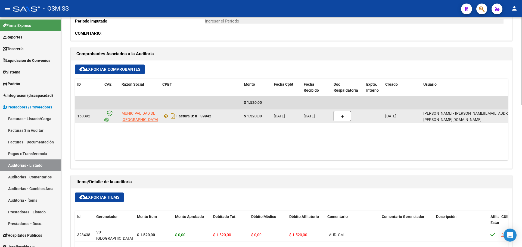
click at [338, 118] on button "button" at bounding box center [341, 116] width 17 height 10
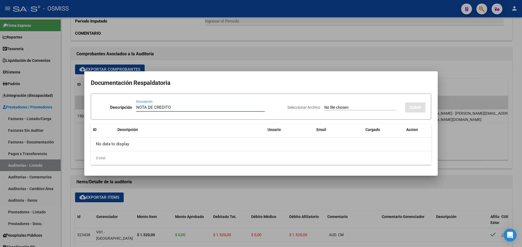
type input "NOTA DE CREDITO"
click at [338, 109] on input "Seleccionar Archivo" at bounding box center [360, 107] width 72 height 5
type input "C:\fakepath\NC. MUNICIPALIDAD DE GRAL SAN [PERSON_NAME] FC. 39942.pdf"
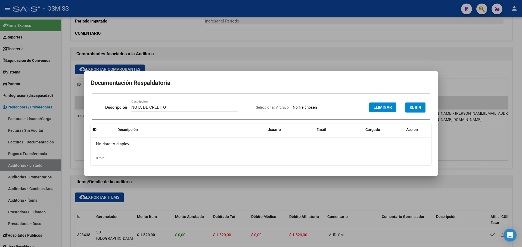
click at [414, 106] on span "SUBIR" at bounding box center [415, 107] width 12 height 5
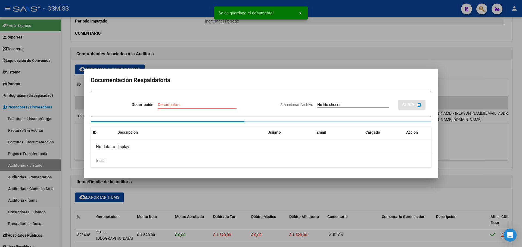
click at [262, 55] on div at bounding box center [261, 123] width 522 height 247
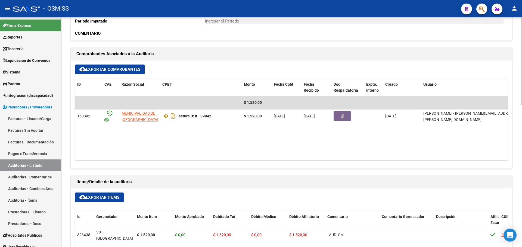
click at [162, 156] on datatable-body "$ 1.520,00 150392 MUNICIPALIDAD DE GRAL SAN [PERSON_NAME] Factura B: 8 - 39942 …" at bounding box center [291, 128] width 432 height 64
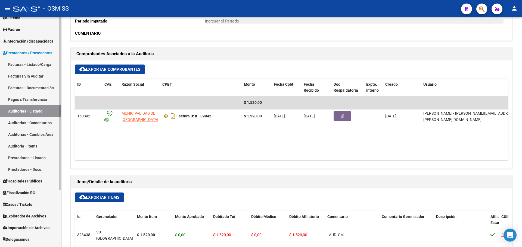
scroll to position [76, 0]
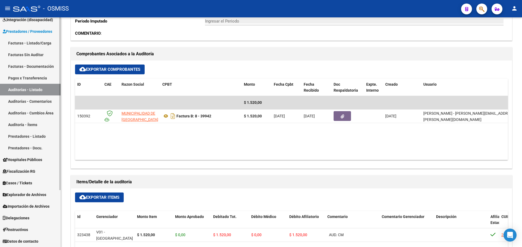
click at [21, 181] on span "Casos / Tickets" at bounding box center [17, 183] width 29 height 6
click at [22, 195] on link "Casos" at bounding box center [30, 195] width 61 height 12
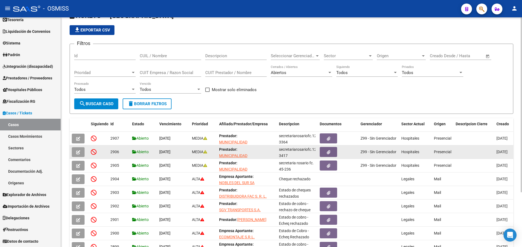
scroll to position [27, 0]
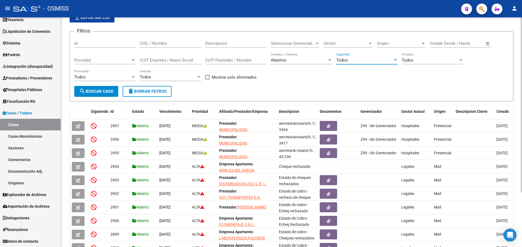
click at [342, 58] on span "Todos" at bounding box center [341, 60] width 11 height 5
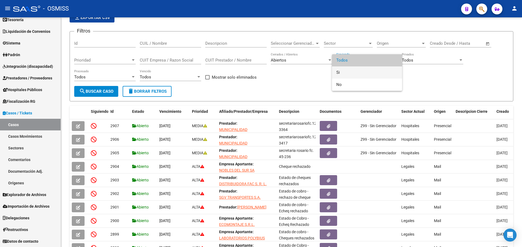
click at [334, 71] on mat-option "Si" at bounding box center [367, 73] width 70 height 12
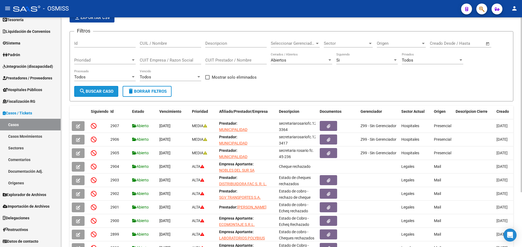
click at [99, 94] on button "search Buscar Caso" at bounding box center [96, 91] width 44 height 11
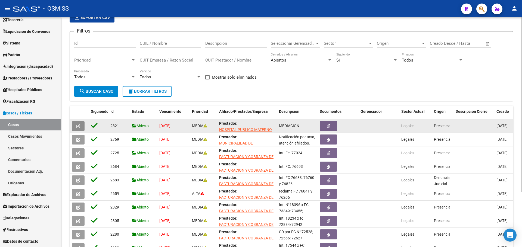
click at [74, 124] on button "button" at bounding box center [78, 126] width 13 height 10
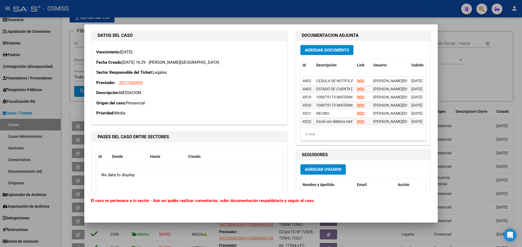
scroll to position [435, 0]
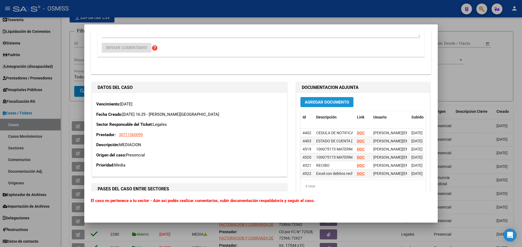
click at [331, 100] on span "Agregar Documento" at bounding box center [327, 102] width 44 height 5
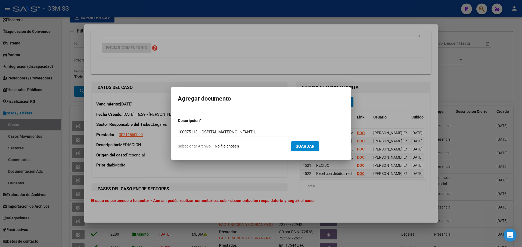
type input "100075113 HOSPITAL MATERNO INFANTIL"
click at [231, 146] on input "Seleccionar Archivo" at bounding box center [251, 146] width 72 height 5
type input "C:\fakepath\100075113 HOSPITAL MATERNO INFANTIL.pdf"
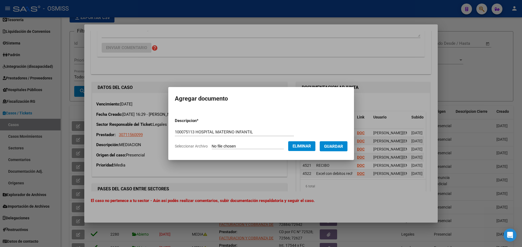
click at [328, 151] on button "Guardar" at bounding box center [333, 147] width 28 height 10
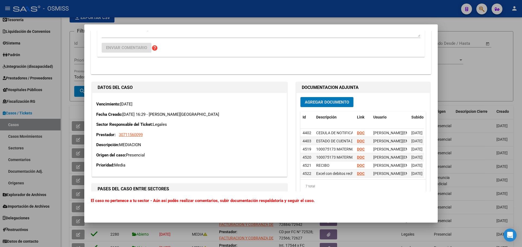
click at [310, 102] on span "Agregar Documento" at bounding box center [327, 102] width 44 height 5
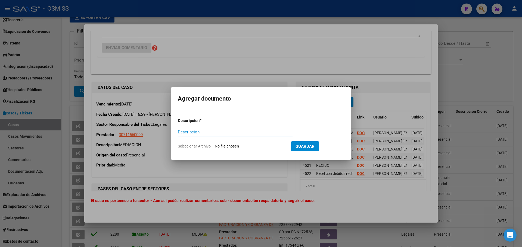
paste input "100075113 HOSPITAL MATERNO INFANTIL TRANSF"
type input "100075113 HOSPITAL MATERNO INFANTIL TRANSF"
click at [228, 149] on input "Seleccionar Archivo" at bounding box center [251, 146] width 72 height 5
type input "C:\fakepath\100075113 HOSPITAL MATERNO INFANTIL TRANSF.pdf"
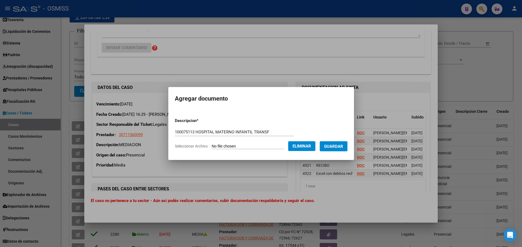
click at [333, 147] on span "Guardar" at bounding box center [333, 146] width 19 height 5
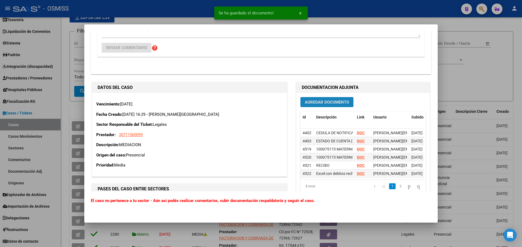
click at [324, 103] on span "Agregar Documento" at bounding box center [327, 102] width 44 height 5
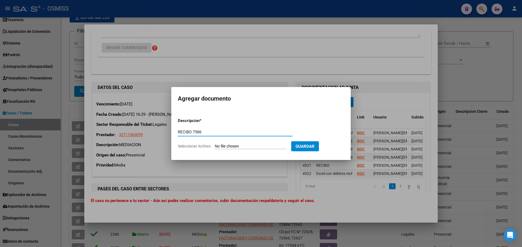
type input "RECIBO 7986"
click at [240, 147] on input "Seleccionar Archivo" at bounding box center [251, 146] width 72 height 5
type input "C:\fakepath\FC. 7986 HOSPITAL MATERNO INFANTIL.pdf"
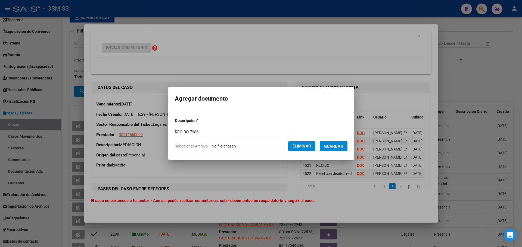
click at [338, 149] on button "Guardar" at bounding box center [333, 147] width 28 height 10
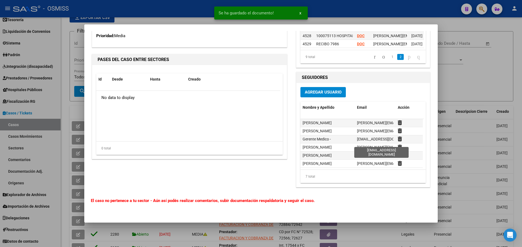
scroll to position [12, 0]
click at [462, 85] on div at bounding box center [261, 123] width 522 height 247
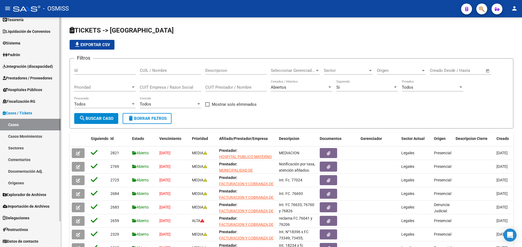
scroll to position [0, 0]
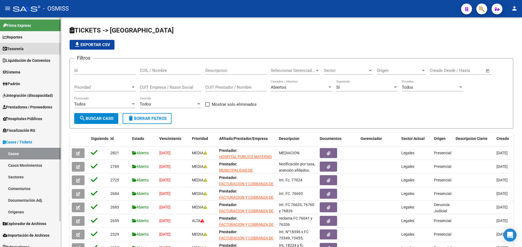
click at [40, 48] on link "Tesorería" at bounding box center [30, 49] width 61 height 12
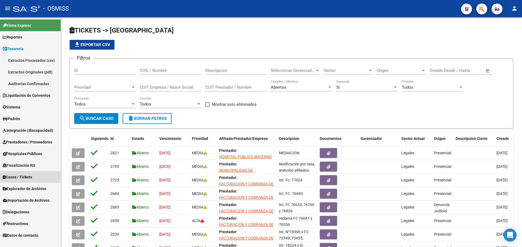
click at [40, 177] on link "Casos / Tickets" at bounding box center [30, 177] width 61 height 12
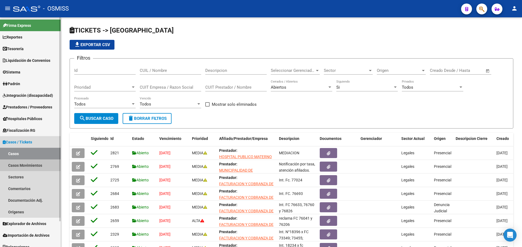
click at [40, 164] on link "Casos Movimientos" at bounding box center [30, 166] width 61 height 12
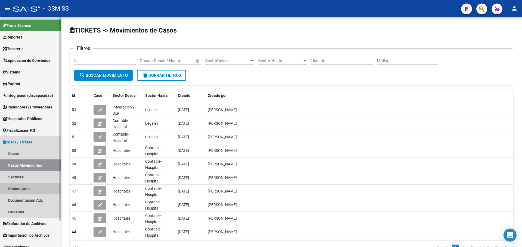
click at [23, 186] on link "Comentarios" at bounding box center [30, 189] width 61 height 12
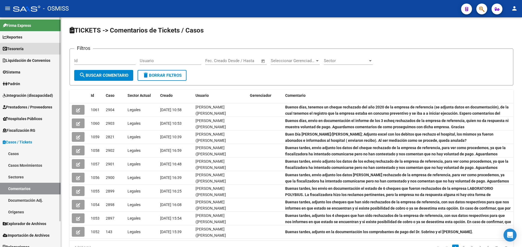
click at [56, 49] on link "Tesorería" at bounding box center [30, 49] width 61 height 12
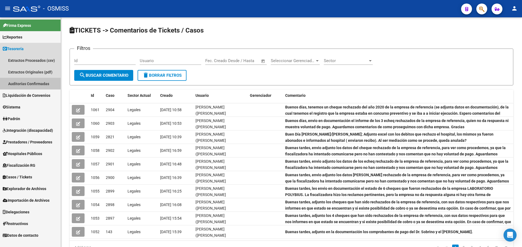
click at [40, 84] on link "Auditorías Confirmadas" at bounding box center [30, 84] width 61 height 12
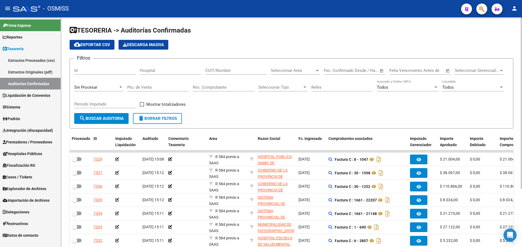
click at [287, 73] on div "Seleccionar Area Seleccionar Area" at bounding box center [295, 69] width 49 height 12
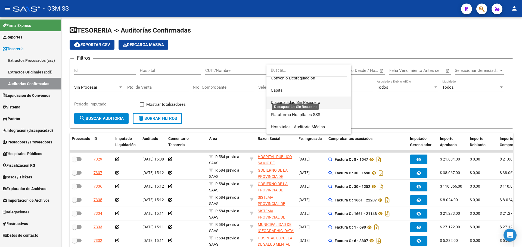
scroll to position [81, 0]
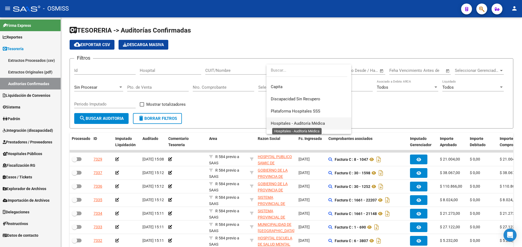
click at [321, 125] on span "Hospitales - Auditoría Médica" at bounding box center [298, 123] width 54 height 5
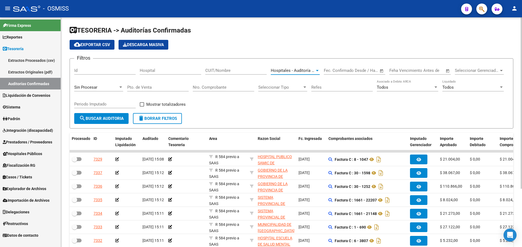
click at [475, 69] on span "Seleccionar Gerenciador" at bounding box center [476, 70] width 44 height 5
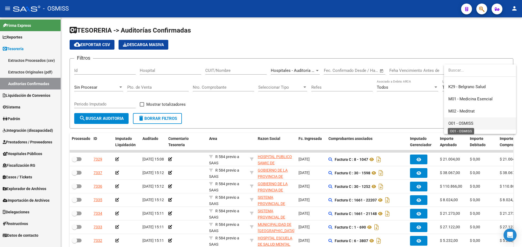
scroll to position [136, 0]
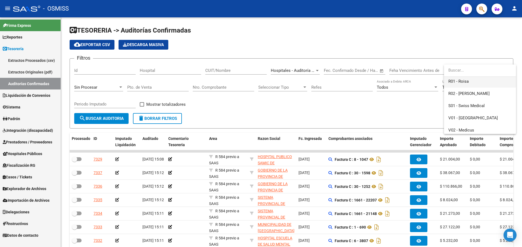
click at [471, 86] on span "R01 - Roisa" at bounding box center [479, 82] width 63 height 12
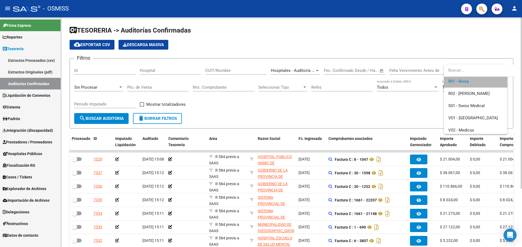
scroll to position [134, 0]
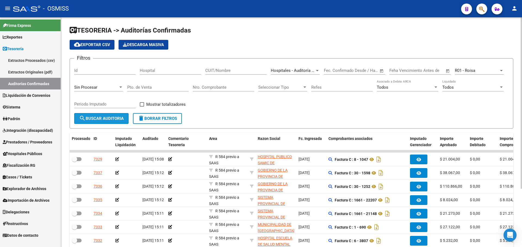
click at [104, 122] on button "search Buscar Auditoria" at bounding box center [101, 118] width 54 height 11
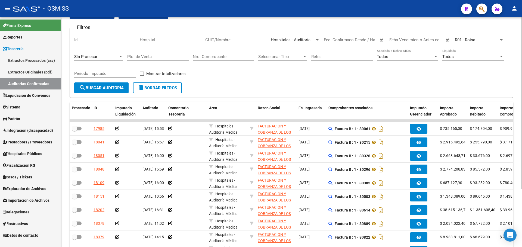
scroll to position [78, 0]
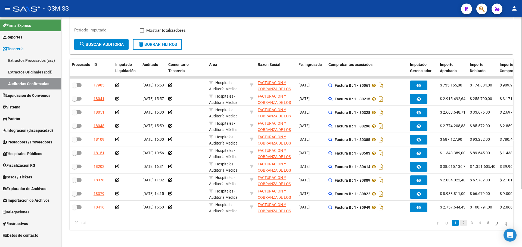
click at [460, 220] on link "2" at bounding box center [463, 223] width 7 height 6
click at [468, 225] on link "3" at bounding box center [471, 223] width 7 height 6
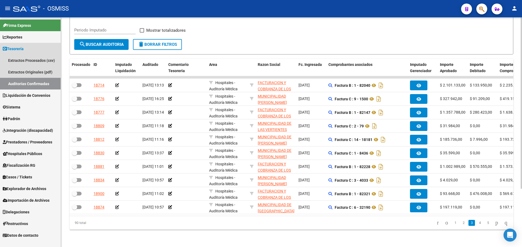
click at [27, 84] on link "Auditorías Confirmadas" at bounding box center [30, 84] width 61 height 12
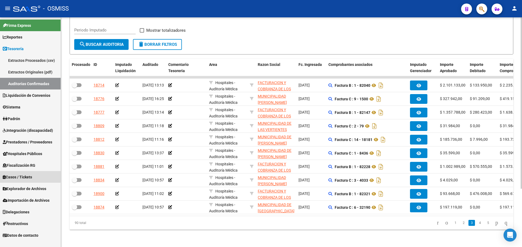
click at [28, 177] on span "Casos / Tickets" at bounding box center [17, 177] width 29 height 6
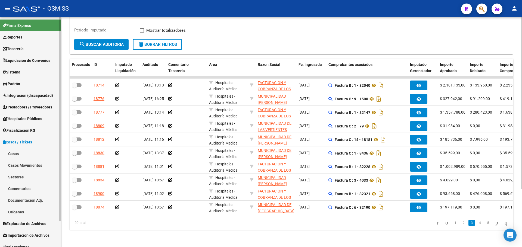
click at [27, 156] on link "Casos" at bounding box center [30, 154] width 61 height 12
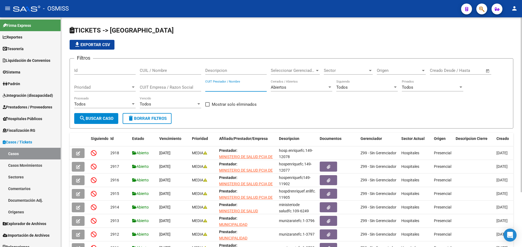
click at [223, 89] on input "CUIT Prestador / Nombre" at bounding box center [235, 87] width 61 height 5
paste input "30-69182284-9"
click at [216, 86] on input "30-691822849" at bounding box center [235, 87] width 61 height 5
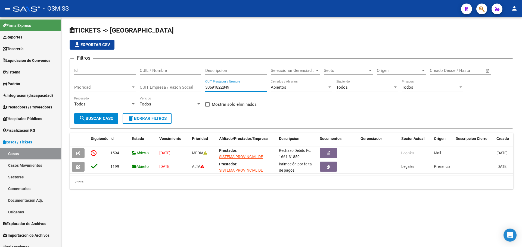
type input "30691822849"
drag, startPoint x: 220, startPoint y: 204, endPoint x: 225, endPoint y: 205, distance: 5.1
click at [221, 204] on div "TICKETS -> Casos file_download Exportar CSV Filtros Id CUIL / Nombre Descripcio…" at bounding box center [291, 111] width 461 height 189
click at [335, 207] on div "TICKETS -> Casos file_download Exportar CSV Filtros Id CUIL / Nombre Descripcio…" at bounding box center [291, 111] width 461 height 189
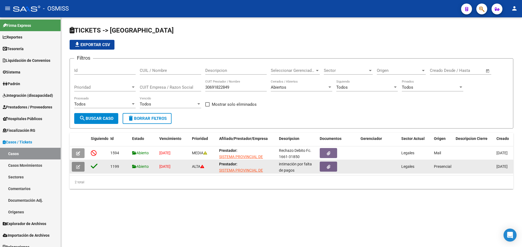
click at [74, 164] on button "button" at bounding box center [78, 167] width 13 height 10
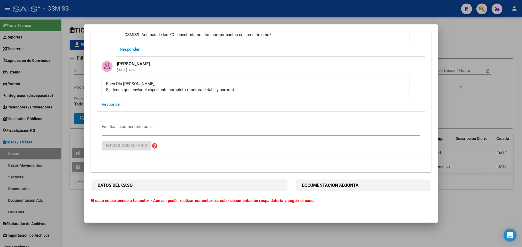
scroll to position [1576, 0]
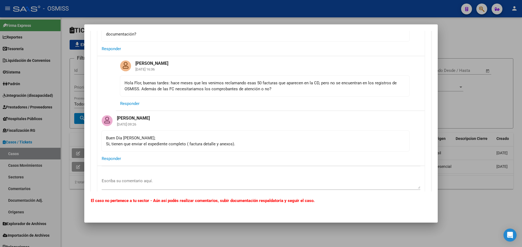
click at [155, 187] on textarea "Escriba su comentario aquí." at bounding box center [261, 183] width 318 height 11
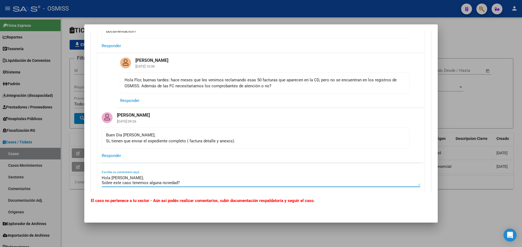
scroll to position [1660, 0]
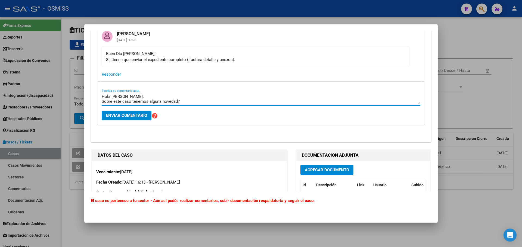
type textarea "Hola [PERSON_NAME]; Sobre este caso tenemos alguna novedad?"
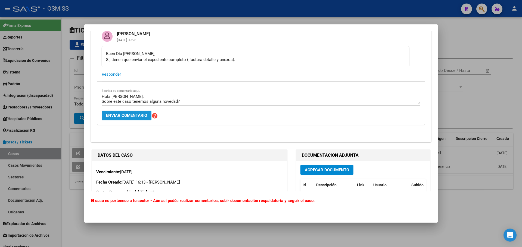
click at [132, 121] on button "Enviar comentario" at bounding box center [127, 116] width 50 height 10
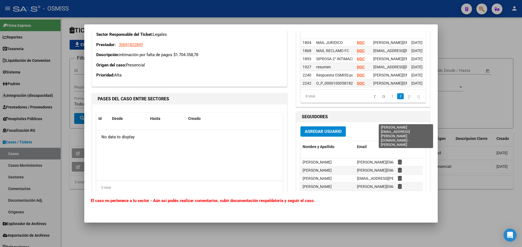
scroll to position [1919, 0]
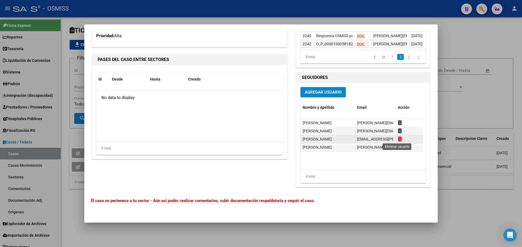
click at [397, 139] on icon at bounding box center [399, 139] width 4 height 5
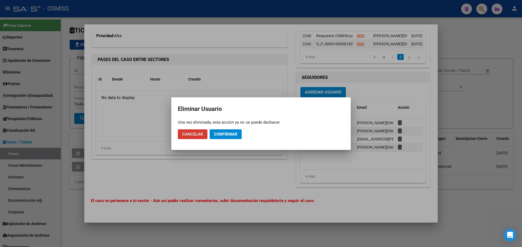
click at [230, 134] on span "Confirmar" at bounding box center [225, 134] width 23 height 5
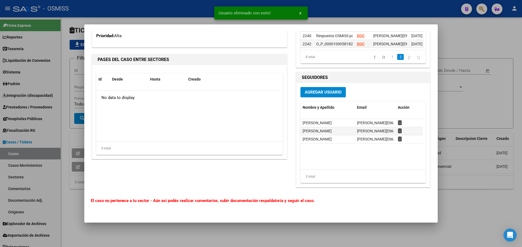
click at [317, 95] on span "Agregar Usuario" at bounding box center [323, 92] width 37 height 5
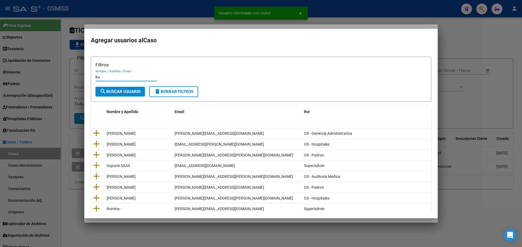
type input "k"
type input "ludm"
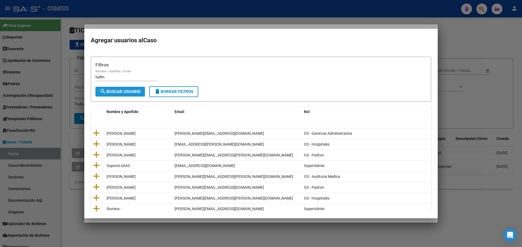
click at [124, 93] on span "search Buscar Usuario" at bounding box center [120, 91] width 41 height 5
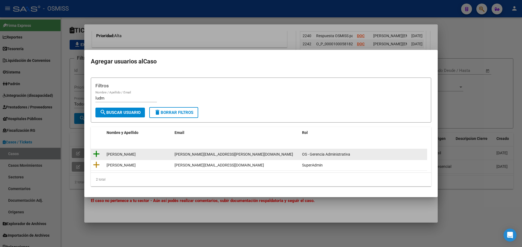
click at [97, 153] on icon at bounding box center [96, 155] width 7 height 8
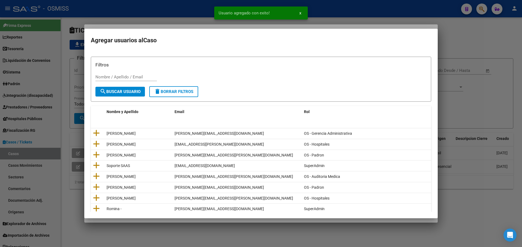
click at [105, 25] on div at bounding box center [261, 123] width 522 height 247
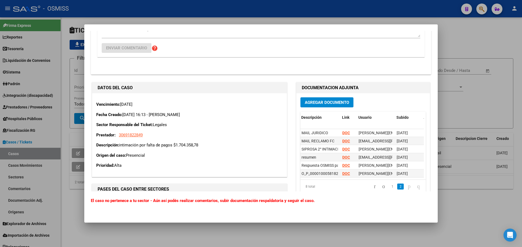
scroll to position [21, 15]
click at [344, 152] on strong "DOC" at bounding box center [346, 149] width 8 height 4
click at [343, 167] on strong "DOC" at bounding box center [346, 166] width 8 height 4
click at [55, 88] on div at bounding box center [261, 123] width 522 height 247
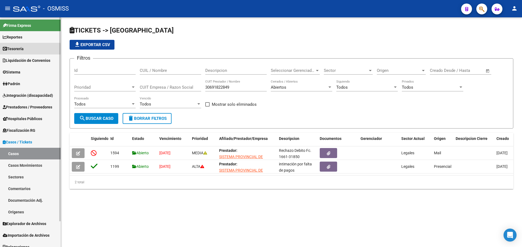
click at [14, 51] on span "Tesorería" at bounding box center [13, 49] width 21 height 6
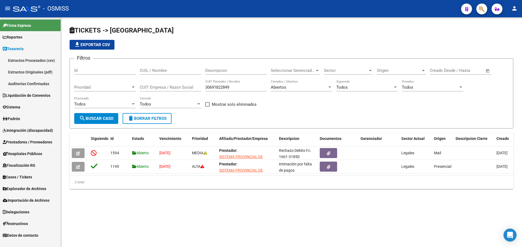
click at [15, 85] on link "Auditorías Confirmadas" at bounding box center [30, 84] width 61 height 12
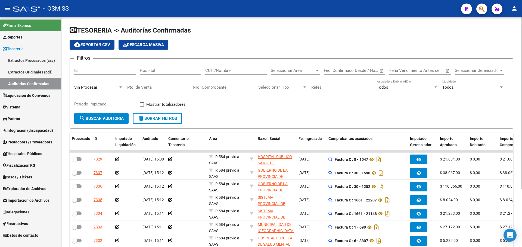
click at [85, 84] on div "Sin Procesar" at bounding box center [98, 86] width 49 height 12
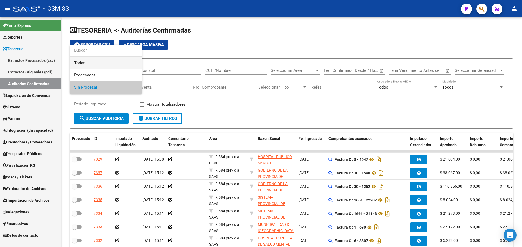
click at [86, 64] on span "Todas" at bounding box center [105, 63] width 63 height 12
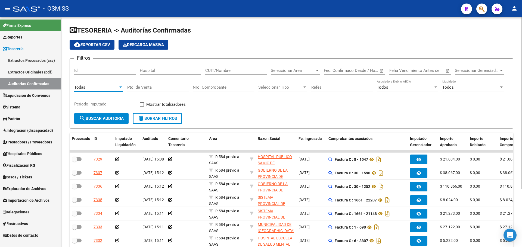
click at [238, 86] on input "Nro. Comprobante" at bounding box center [223, 87] width 61 height 5
type input "598"
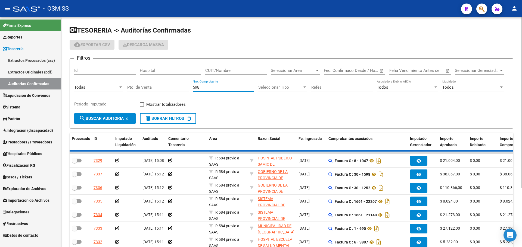
checkbox input "true"
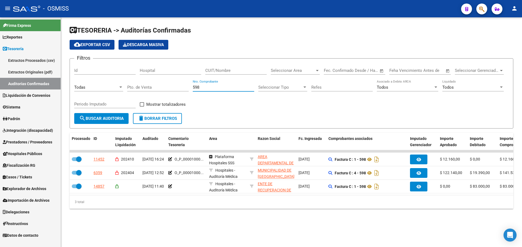
type input "598"
click at [176, 222] on div "TESORERIA -> Auditorías Confirmadas cloud_download Exportar CSV Descarga Masiva…" at bounding box center [291, 121] width 461 height 209
click at [212, 226] on div "TESORERIA -> Auditorías Confirmadas cloud_download Exportar CSV Descarga Masiva…" at bounding box center [291, 121] width 461 height 209
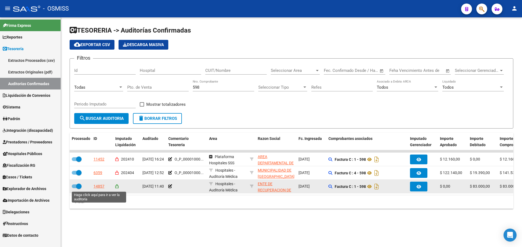
click at [103, 188] on div "14857" at bounding box center [98, 187] width 11 height 6
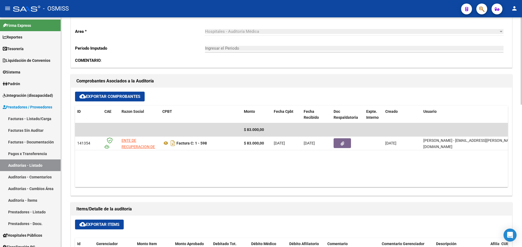
scroll to position [272, 0]
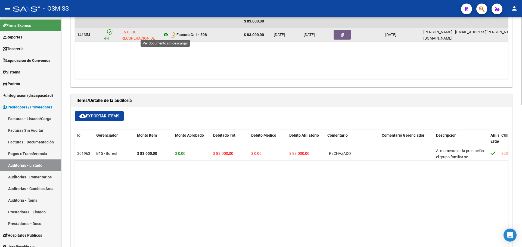
click at [167, 33] on icon at bounding box center [165, 35] width 7 height 7
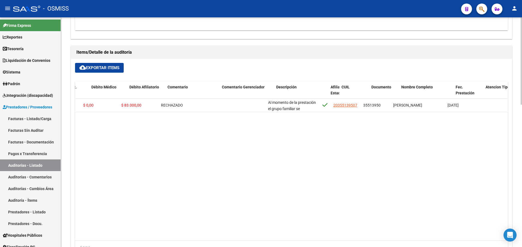
scroll to position [0, 176]
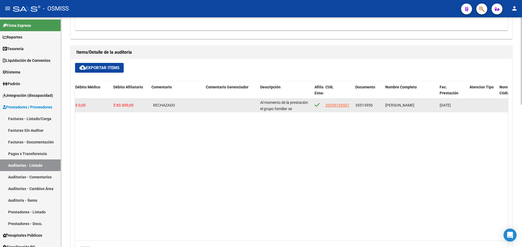
click at [335, 102] on app-link-go-to "20355139507" at bounding box center [337, 105] width 24 height 6
click at [335, 105] on span "20355139507" at bounding box center [337, 105] width 24 height 4
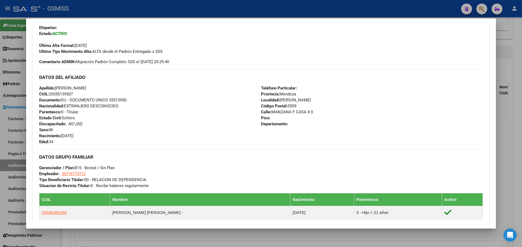
scroll to position [218, 0]
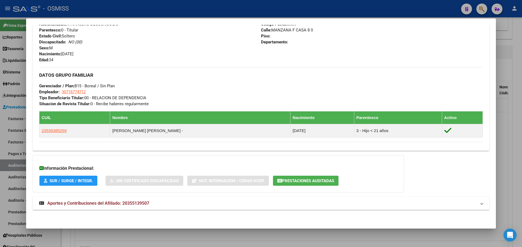
click at [299, 179] on span "Prestaciones Auditadas" at bounding box center [308, 181] width 52 height 5
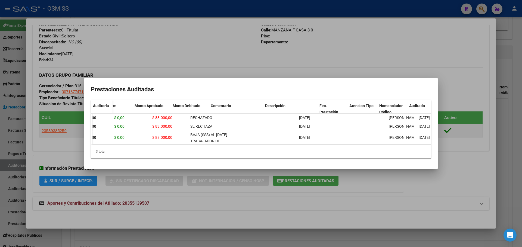
scroll to position [0, 105]
